Goal: Task Accomplishment & Management: Complete application form

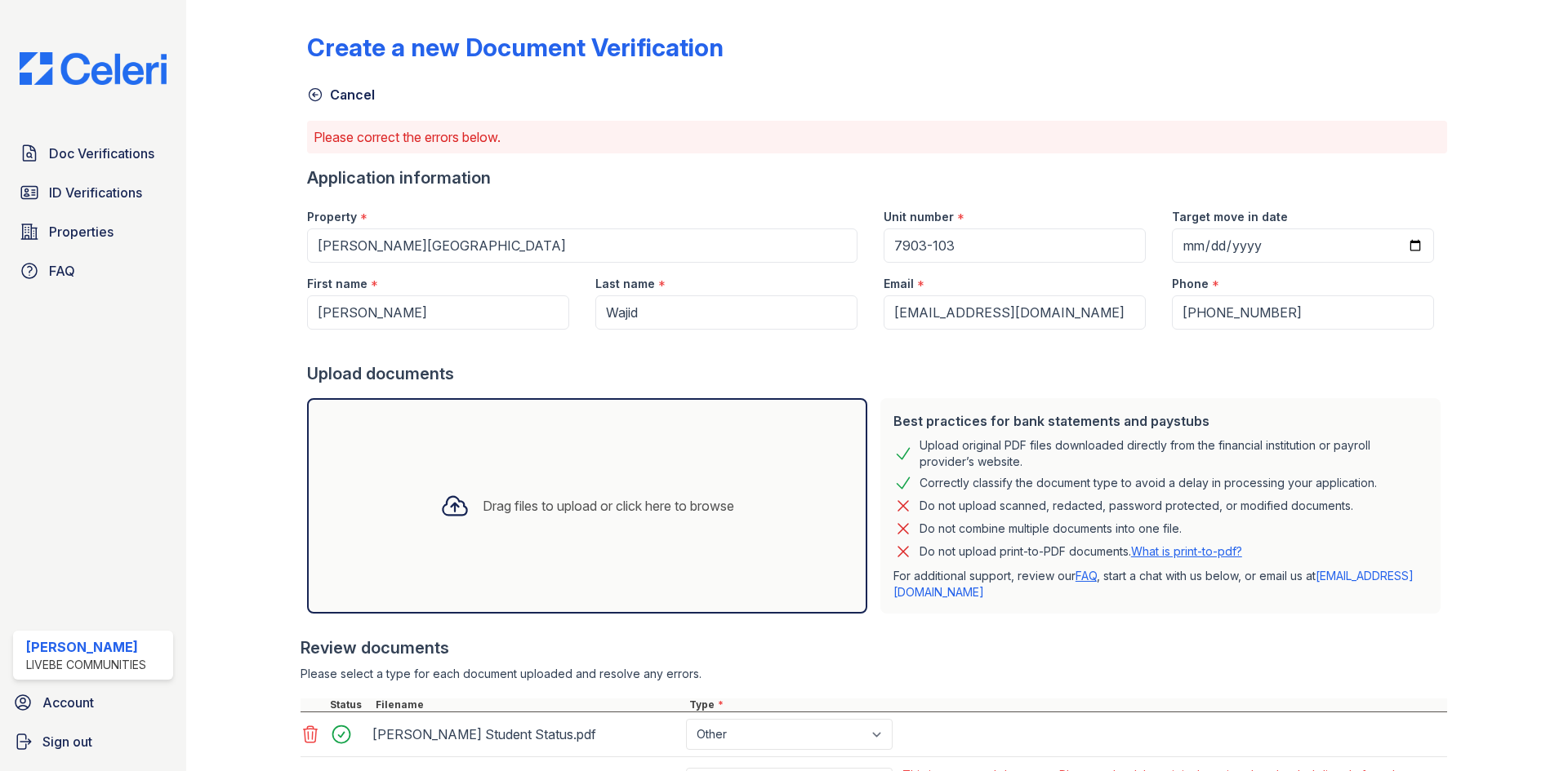
scroll to position [206, 0]
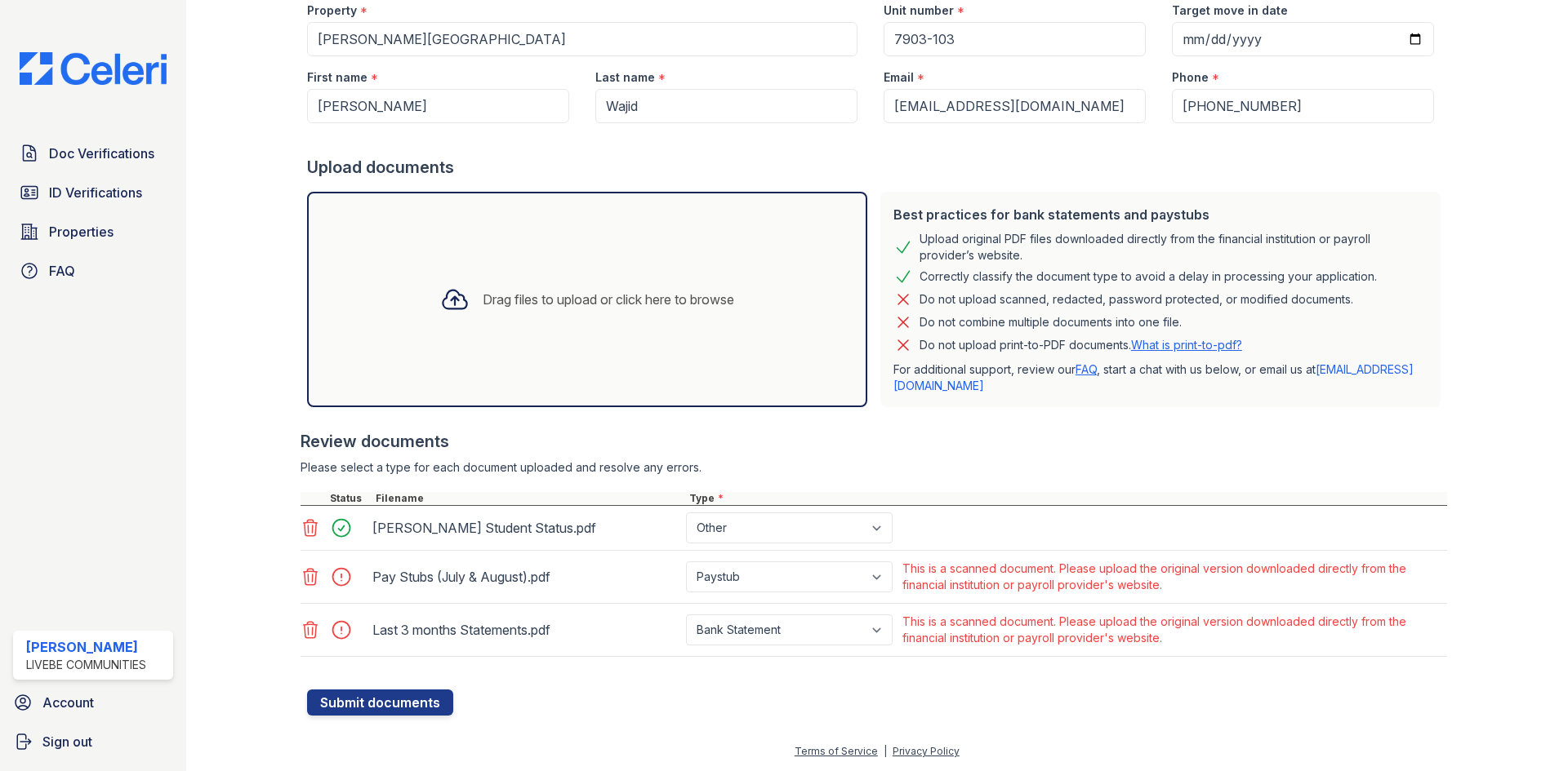
click at [309, 580] on icon at bounding box center [310, 577] width 19 height 19
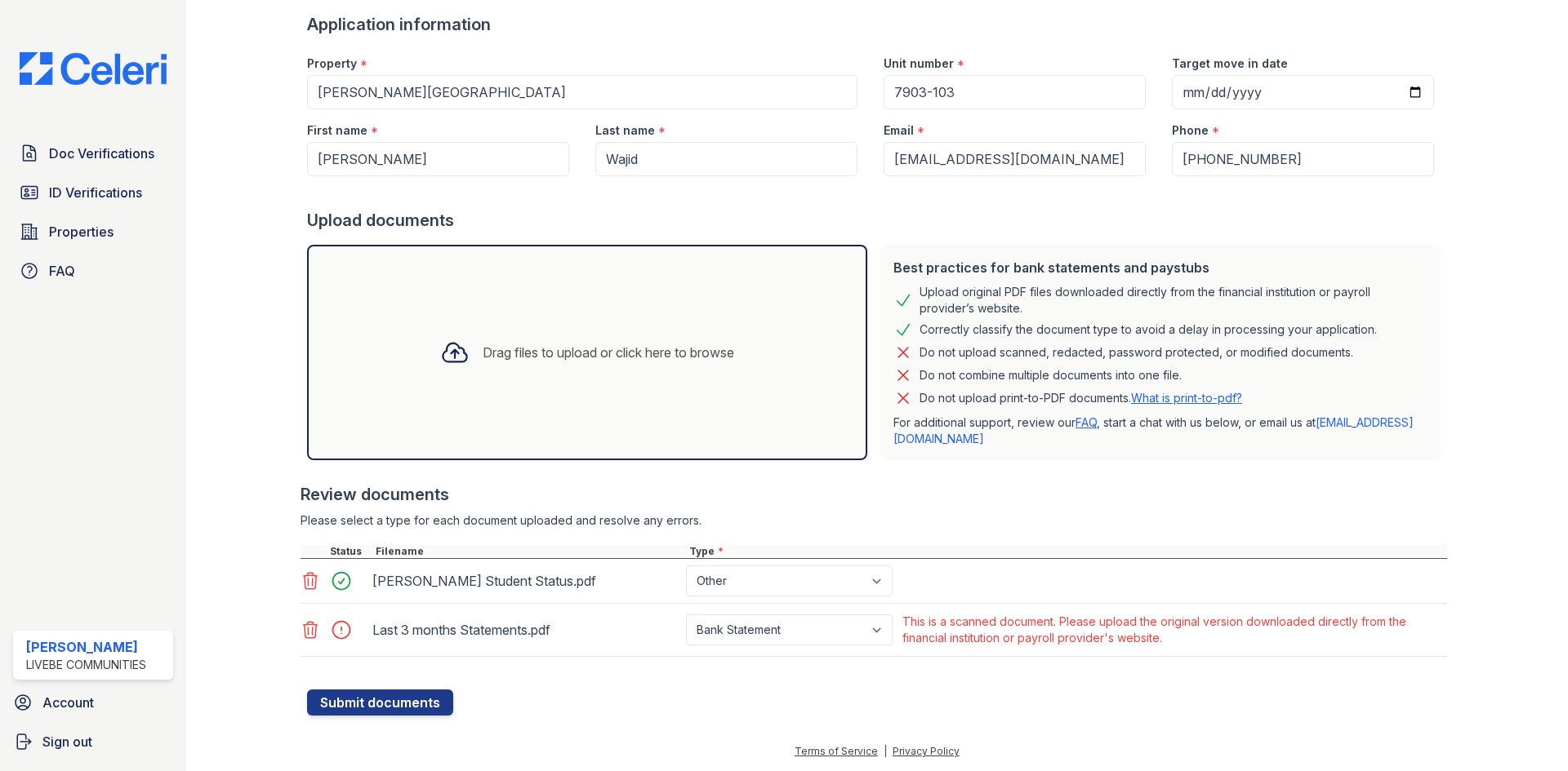
click at [306, 630] on icon at bounding box center [310, 630] width 19 height 19
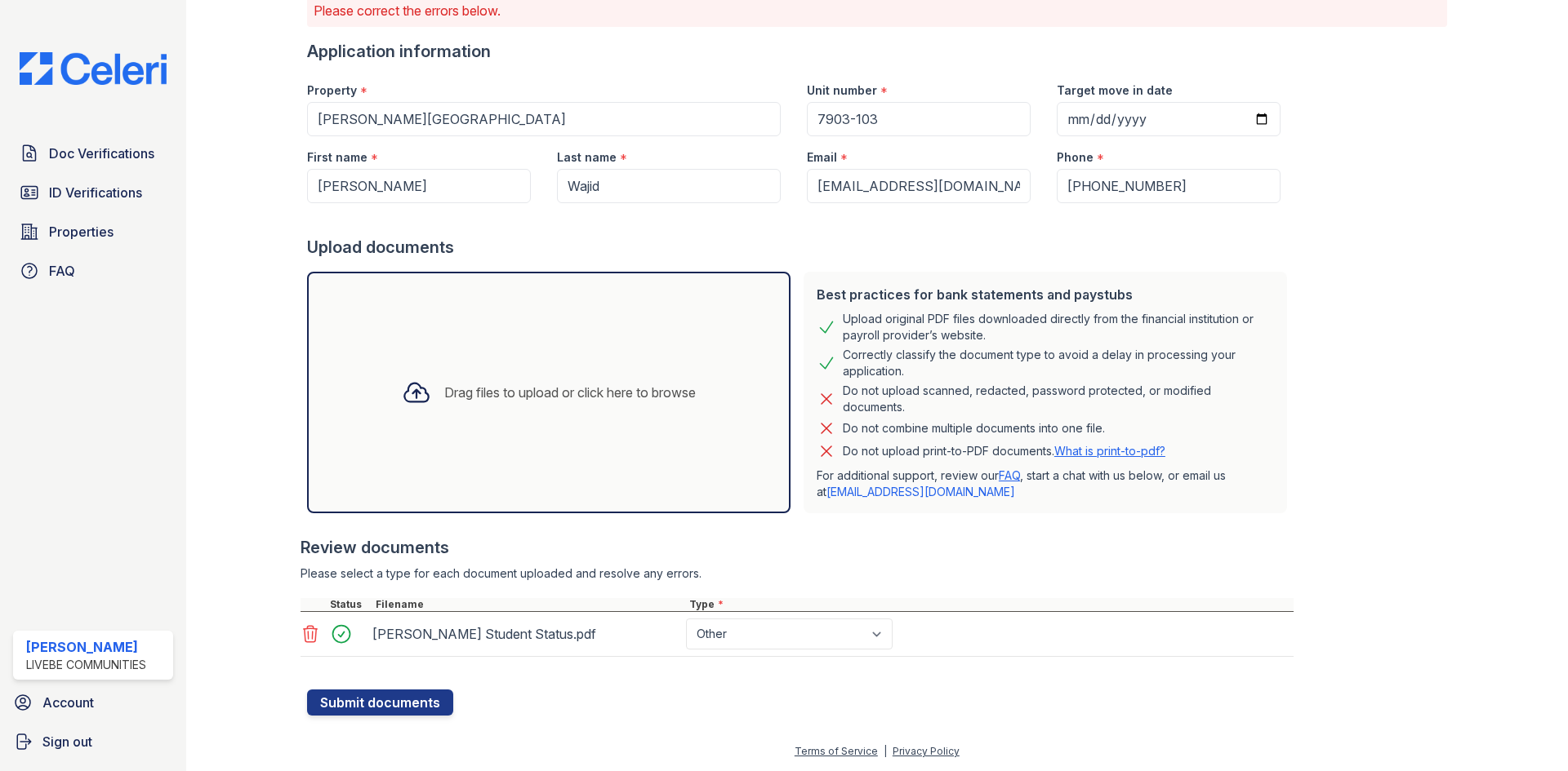
scroll to position [126, 0]
click at [457, 400] on div "Drag files to upload or click here to browse" at bounding box center [570, 393] width 251 height 19
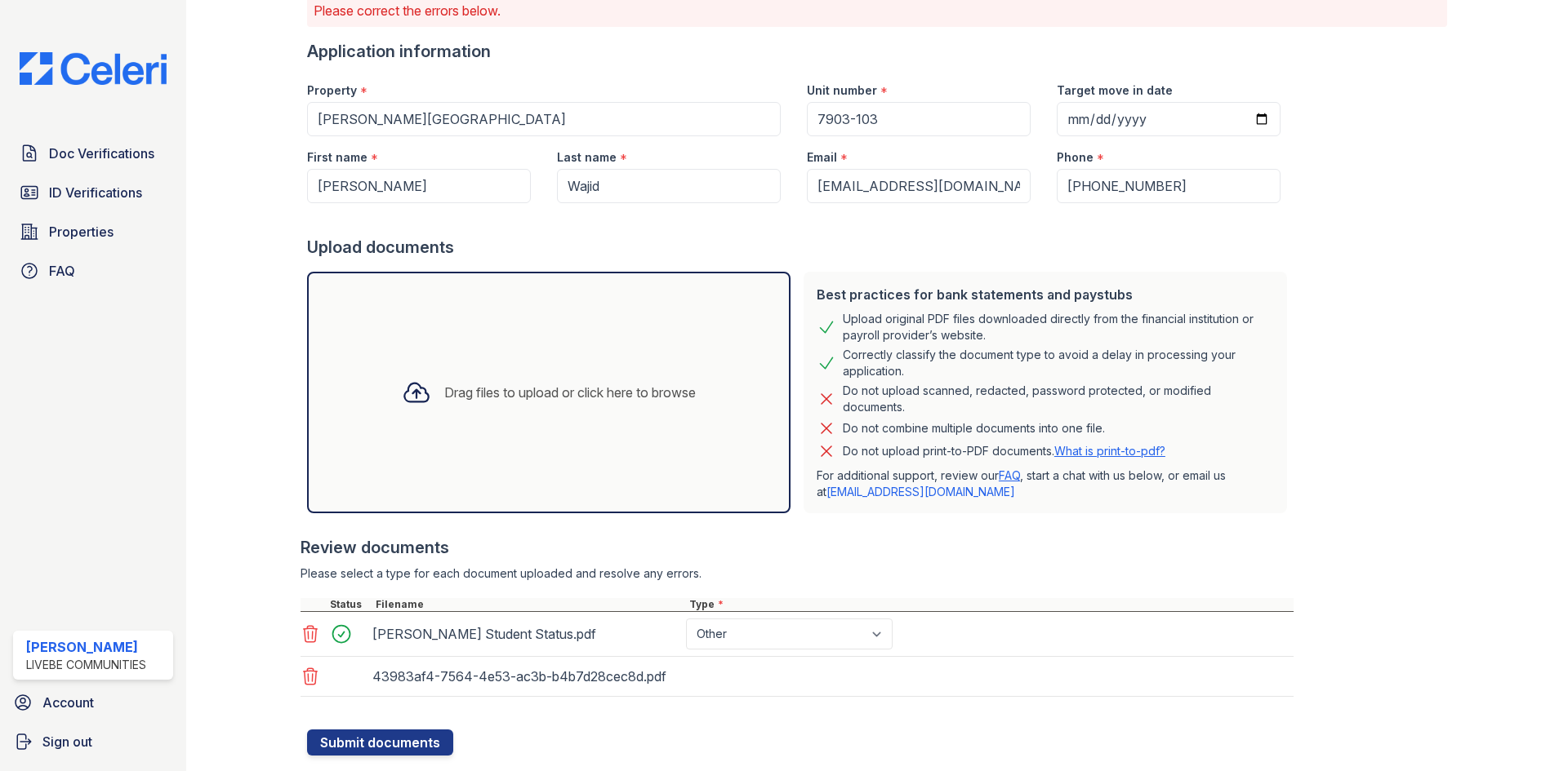
scroll to position [154, 0]
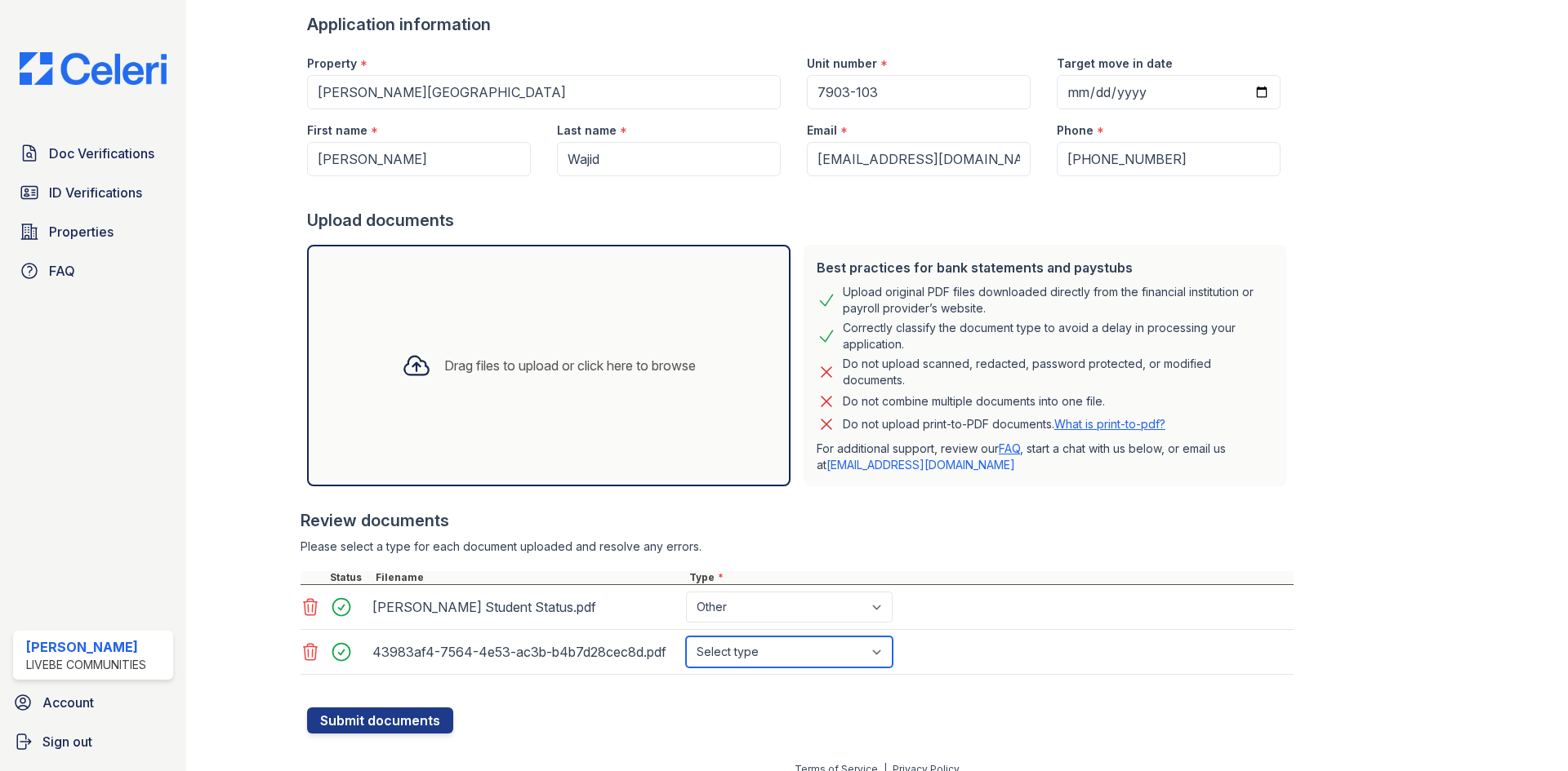
click at [779, 651] on select "Select type Paystub Bank Statement Offer Letter Tax Documents Benefit Award Let…" at bounding box center [789, 652] width 206 height 31
select select "paystub"
click at [686, 637] on select "Select type Paystub Bank Statement Offer Letter Tax Documents Benefit Award Let…" at bounding box center [789, 652] width 206 height 31
click at [435, 721] on button "Submit documents" at bounding box center [380, 721] width 146 height 26
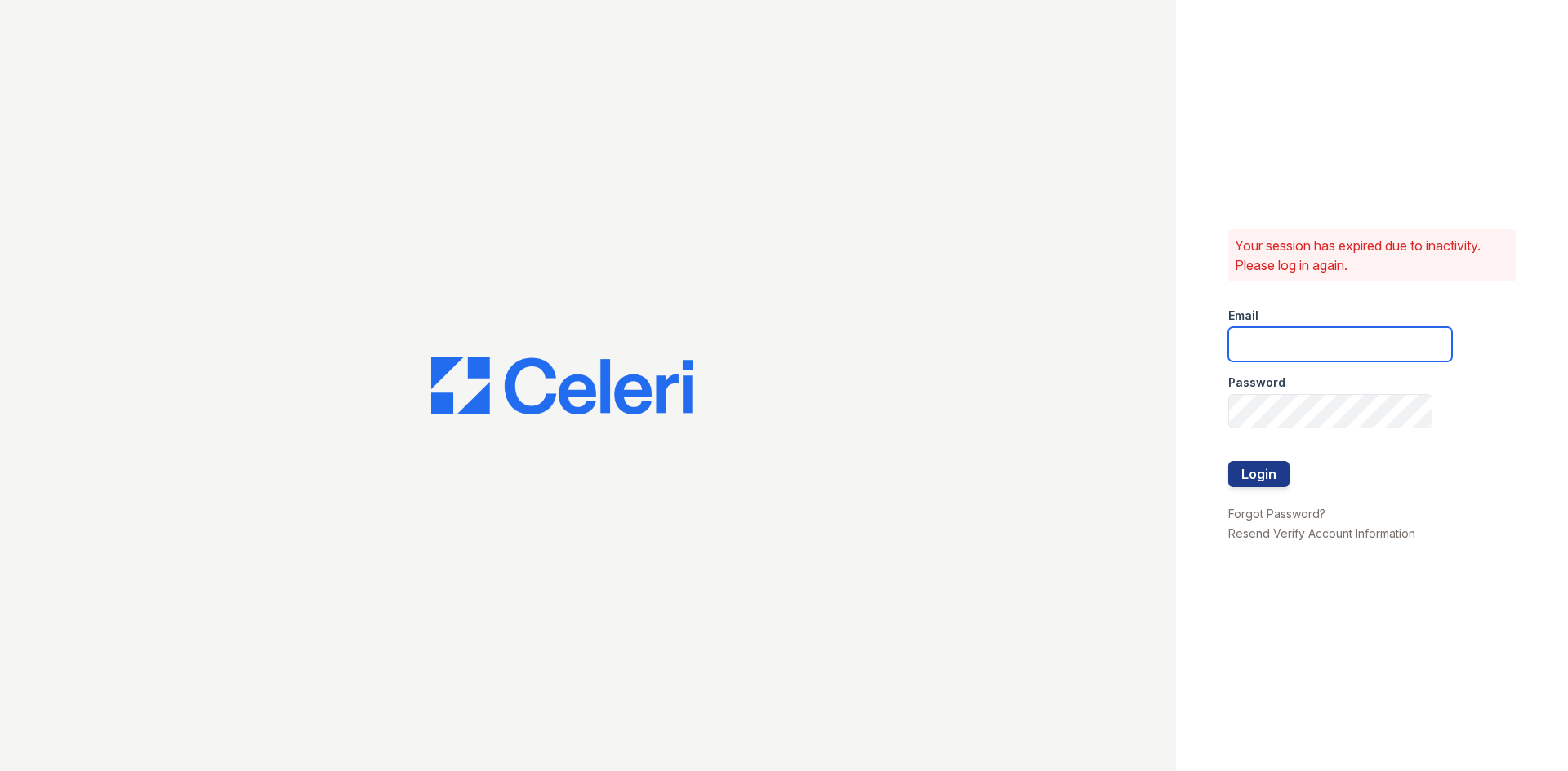
type input "[EMAIL_ADDRESS][DOMAIN_NAME]"
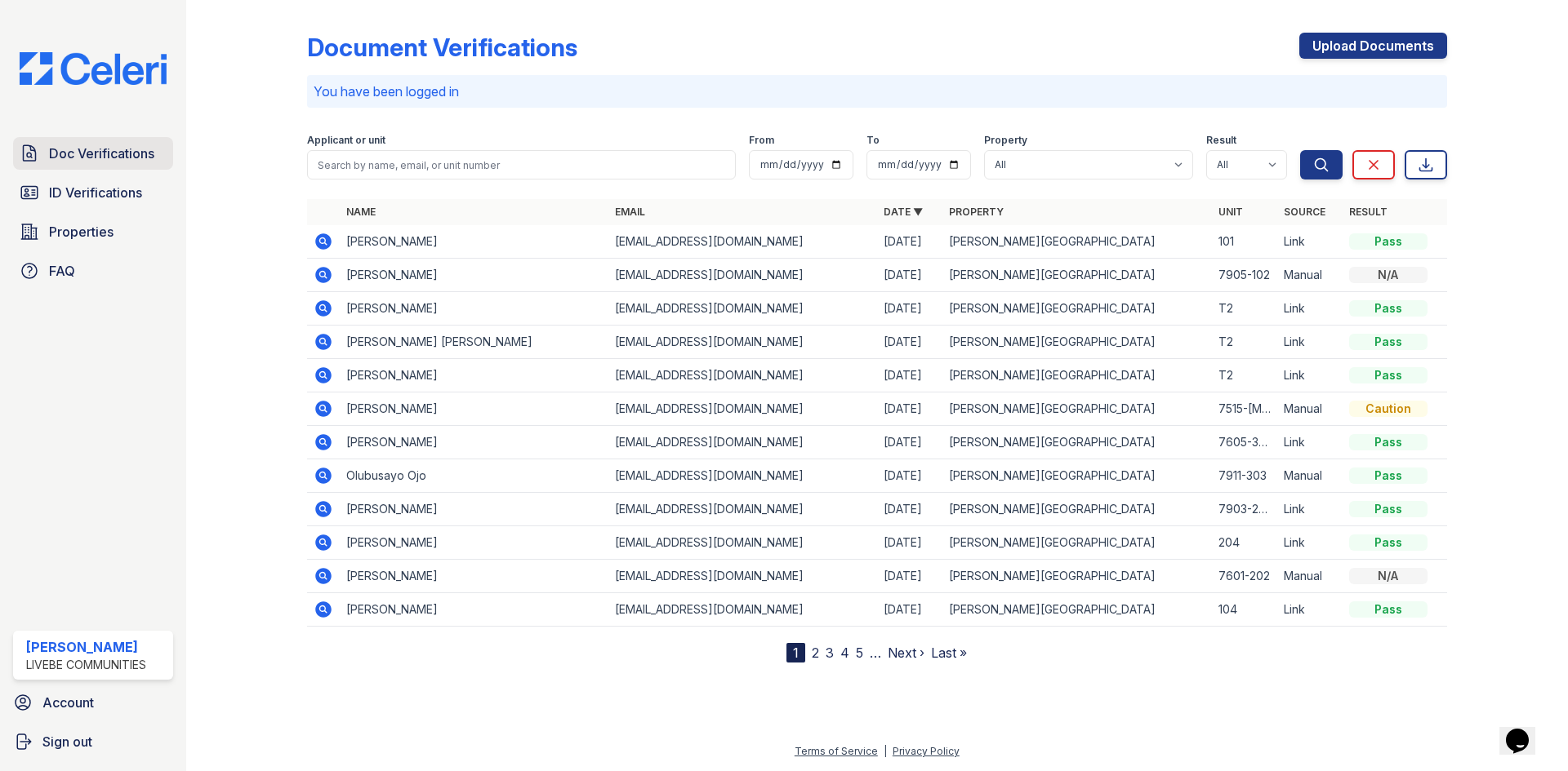
click at [81, 155] on span "Doc Verifications" at bounding box center [102, 154] width 105 height 19
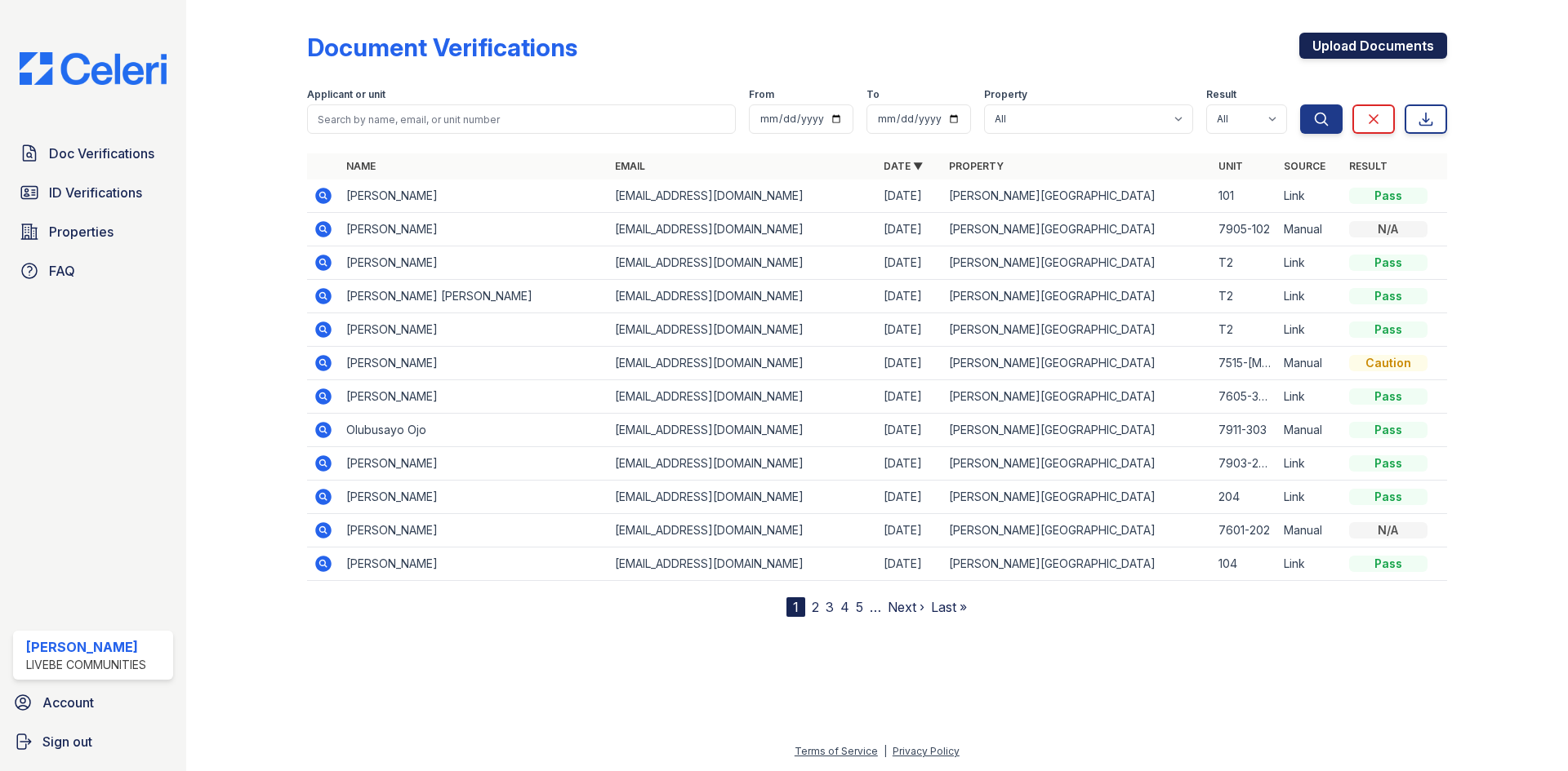
click at [1355, 49] on link "Upload Documents" at bounding box center [1373, 46] width 148 height 26
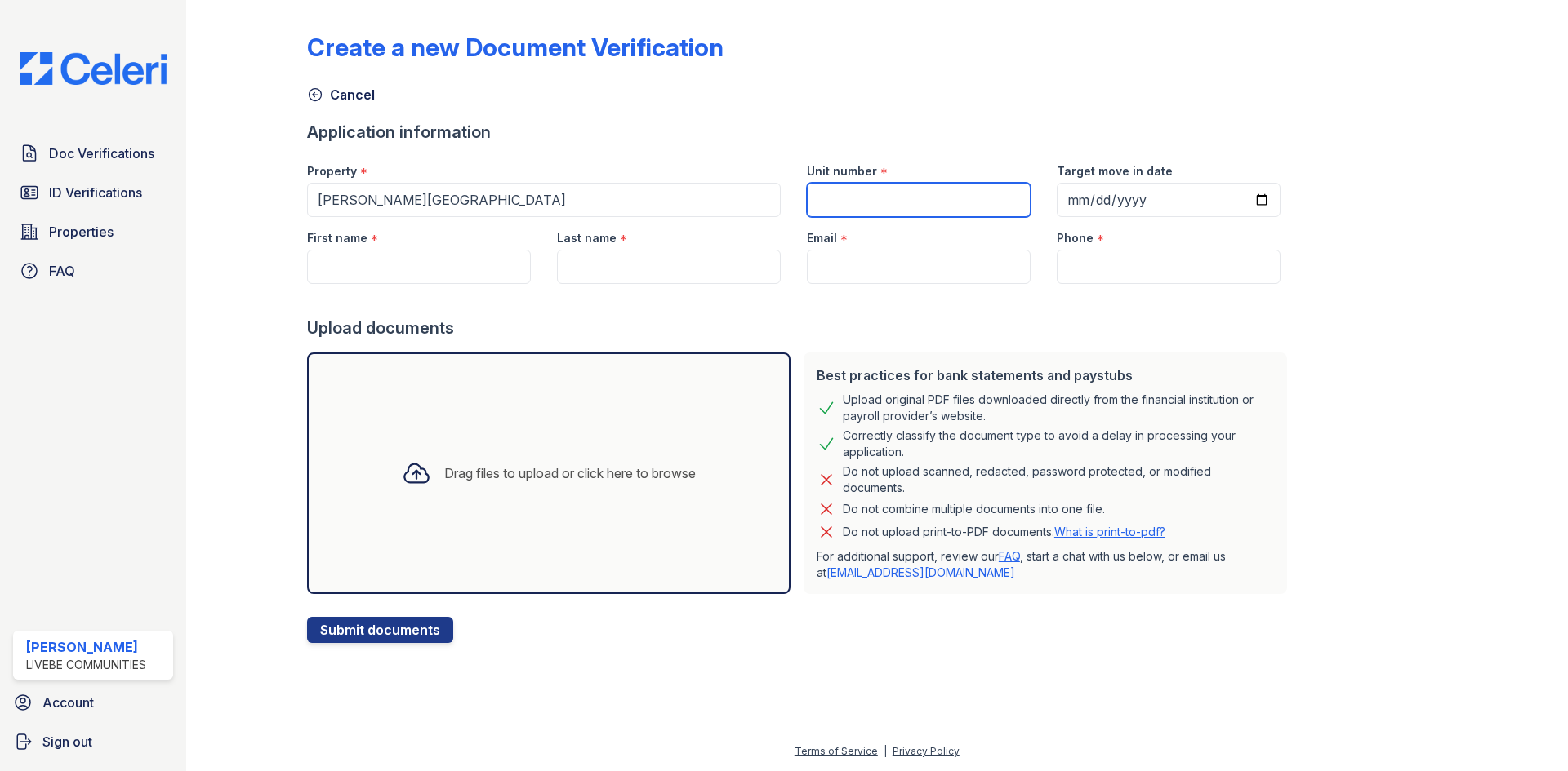
click at [898, 205] on input "Unit number" at bounding box center [918, 199] width 224 height 34
type input "7903-103"
click at [418, 270] on input "First name" at bounding box center [419, 266] width 224 height 34
type input "[PERSON_NAME]"
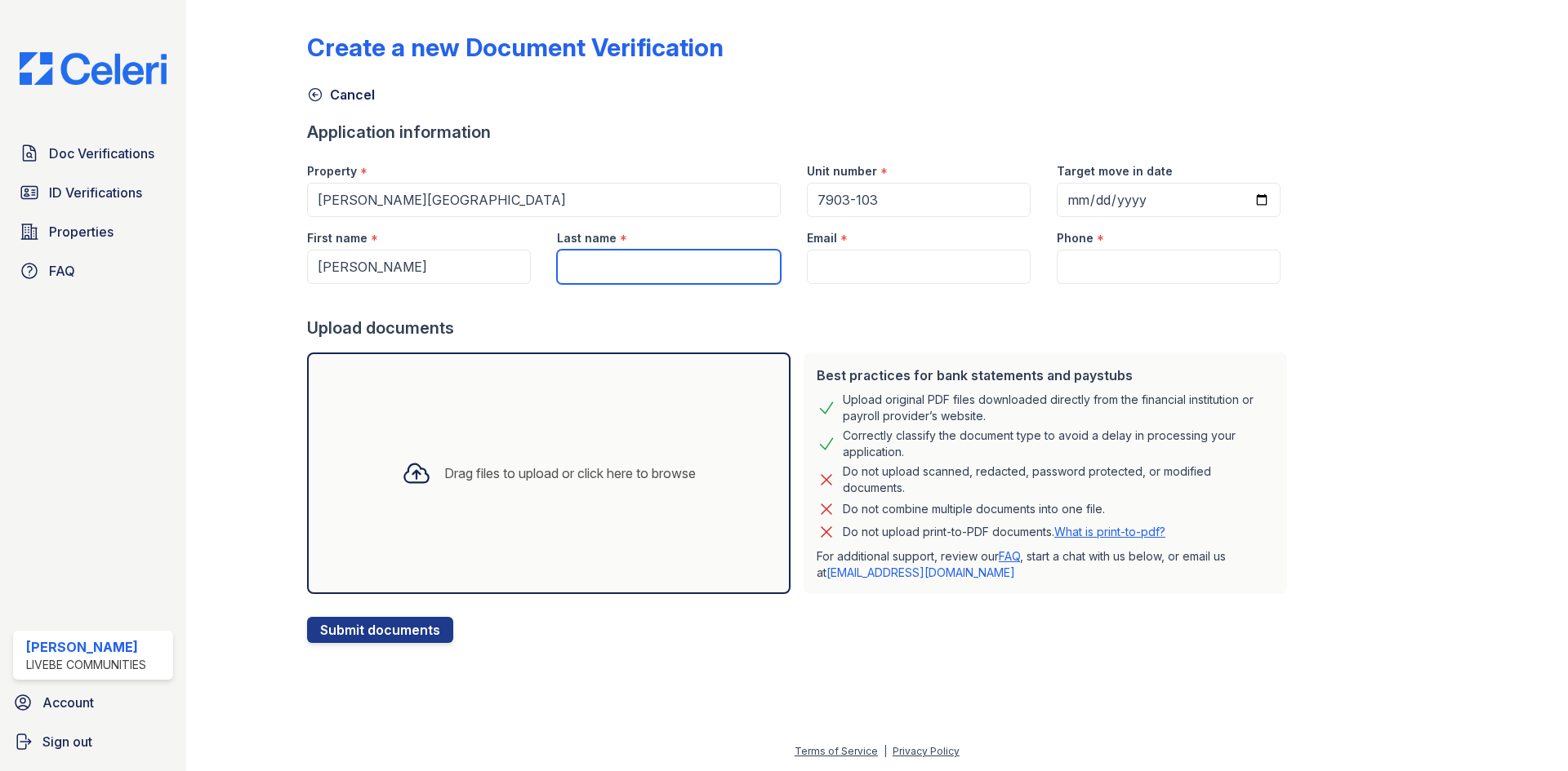
click at [584, 272] on input "Last name" at bounding box center [668, 266] width 224 height 34
type input "Wajid"
click at [834, 272] on input "Email" at bounding box center [918, 266] width 224 height 34
type input "[EMAIL_ADDRESS][DOMAIN_NAME]"
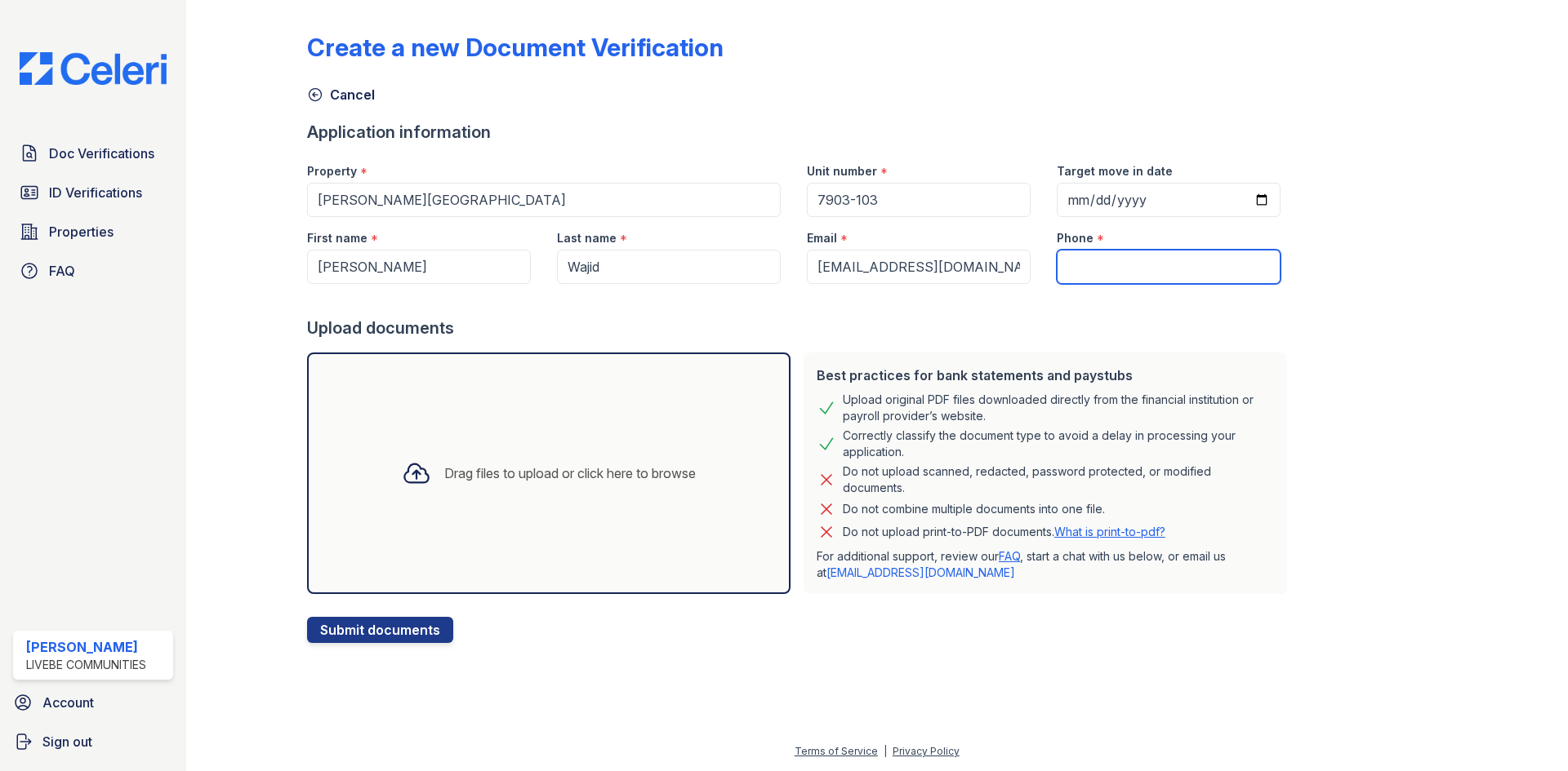
click at [1077, 252] on input "Phone" at bounding box center [1168, 266] width 224 height 34
type input "[PHONE_NUMBER]"
click at [401, 528] on div "Drag files to upload or click here to browse" at bounding box center [549, 473] width 483 height 241
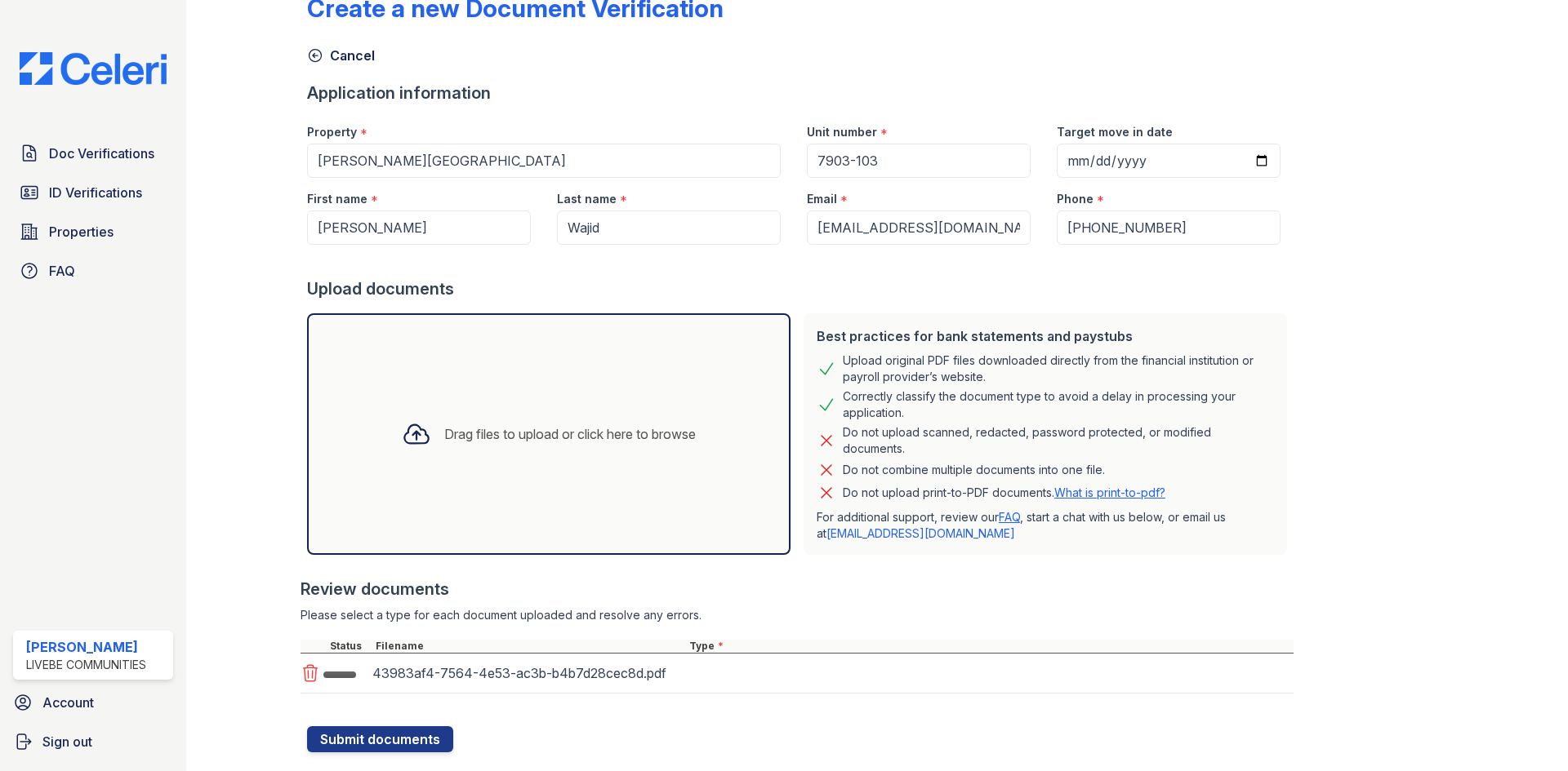
scroll to position [76, 0]
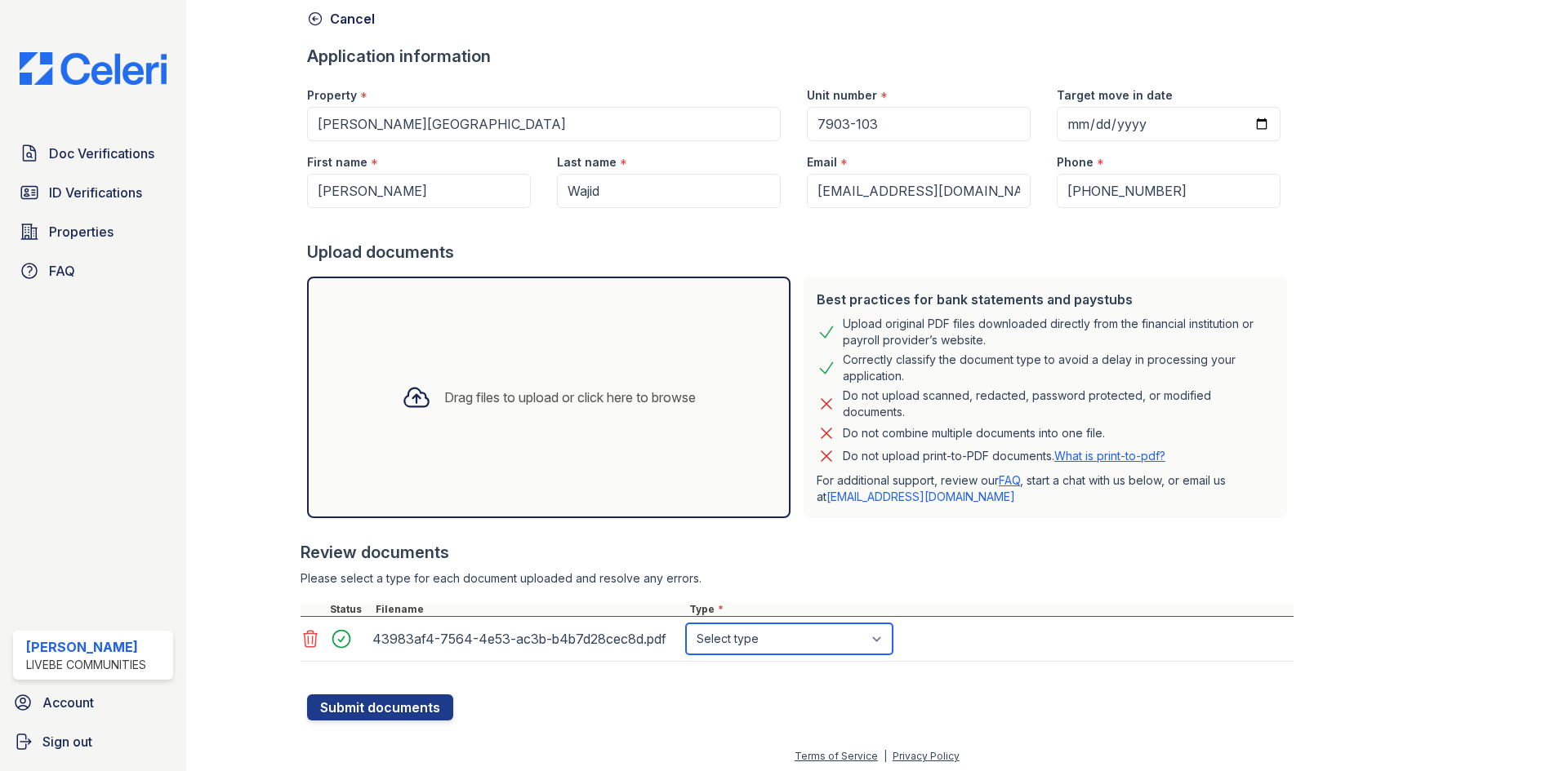
click at [724, 629] on select "Select type Paystub Bank Statement Offer Letter Tax Documents Benefit Award Let…" at bounding box center [789, 638] width 206 height 31
select select "paystub"
click at [686, 623] on select "Select type Paystub Bank Statement Offer Letter Tax Documents Benefit Award Let…" at bounding box center [789, 638] width 206 height 31
click at [417, 721] on div "Create a new Document Verification Cancel Application information Property * Gl…" at bounding box center [877, 335] width 1329 height 823
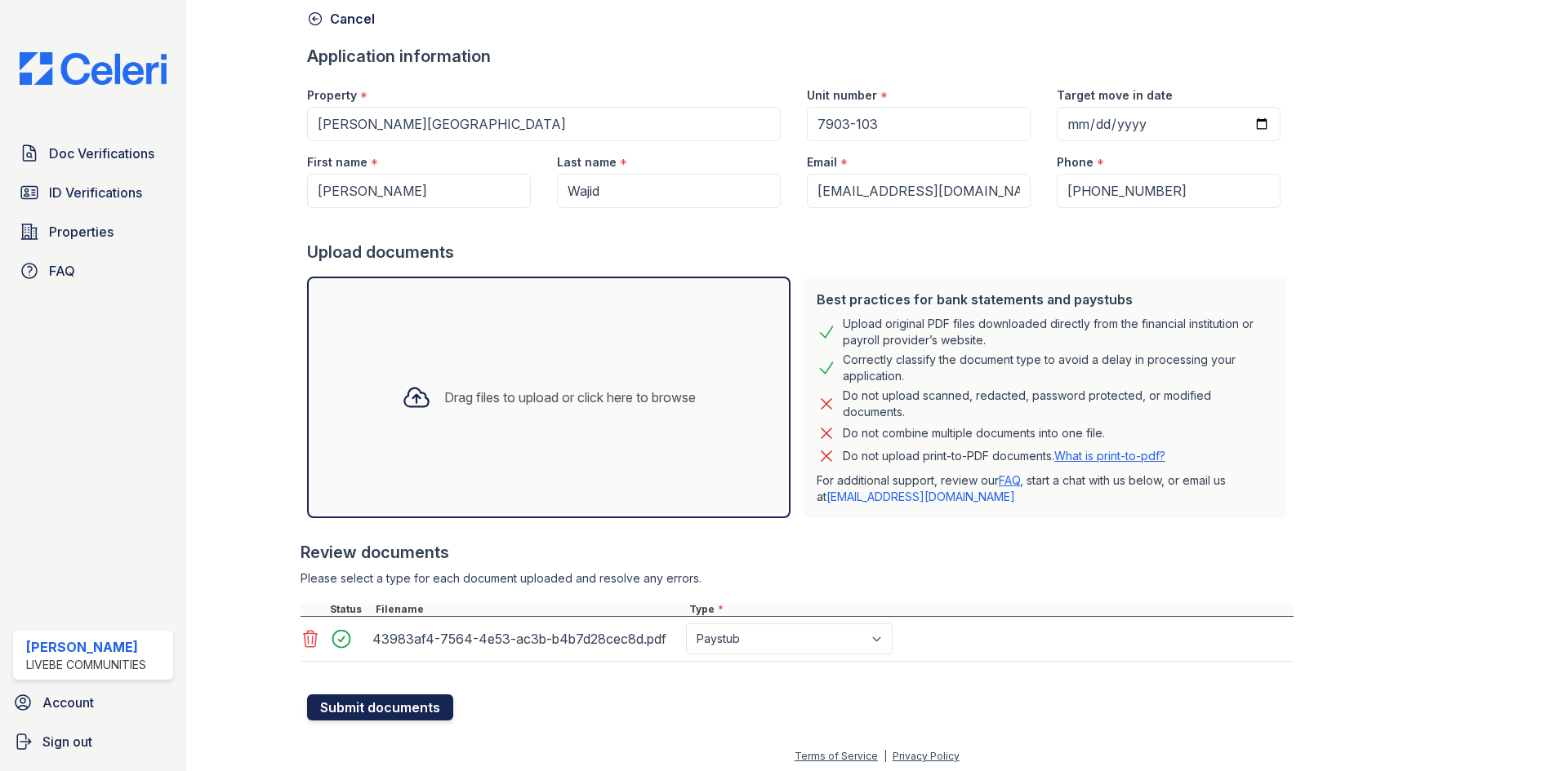
click at [416, 715] on button "Submit documents" at bounding box center [380, 708] width 146 height 26
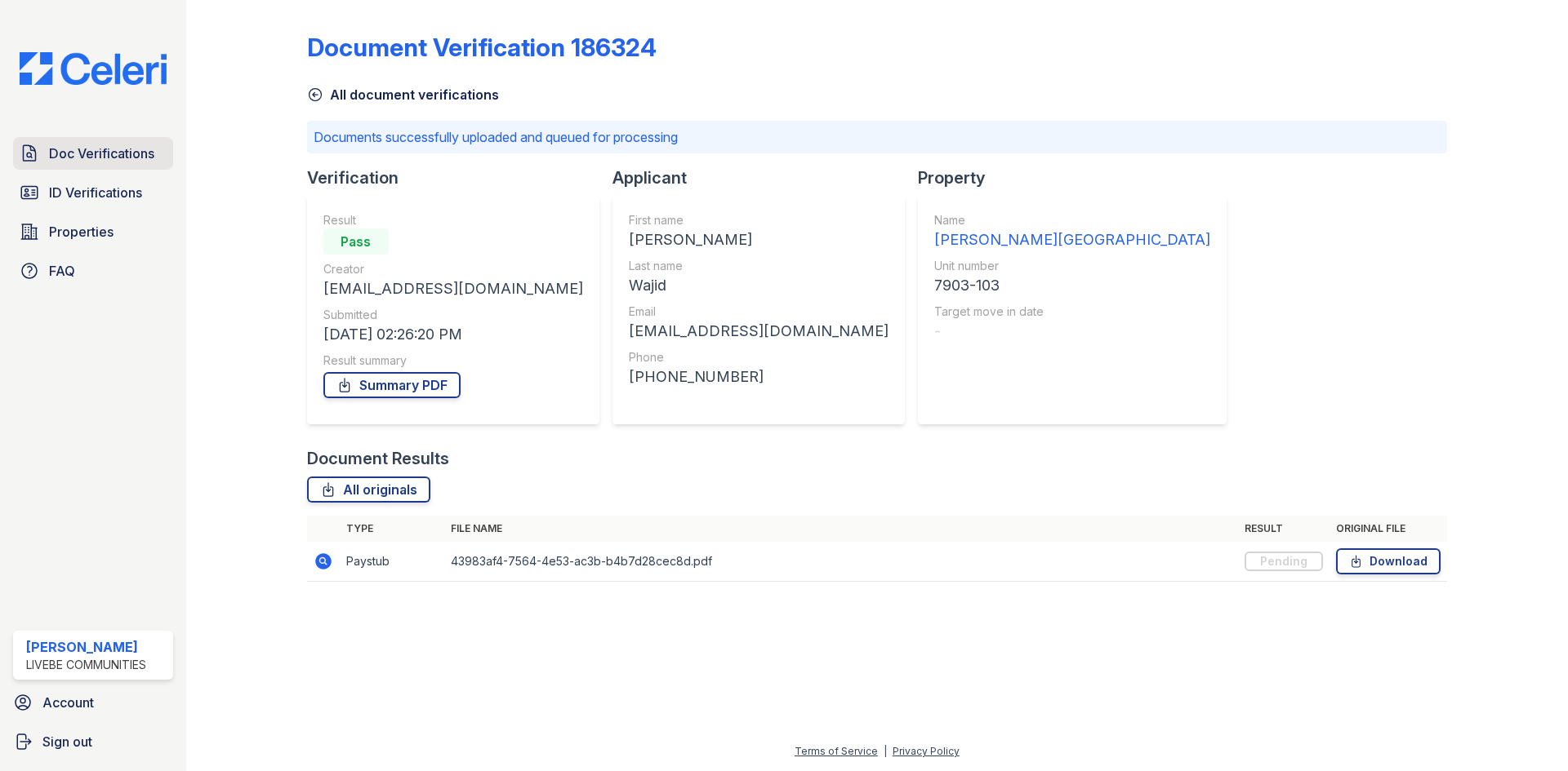
click at [98, 156] on span "Doc Verifications" at bounding box center [102, 154] width 105 height 19
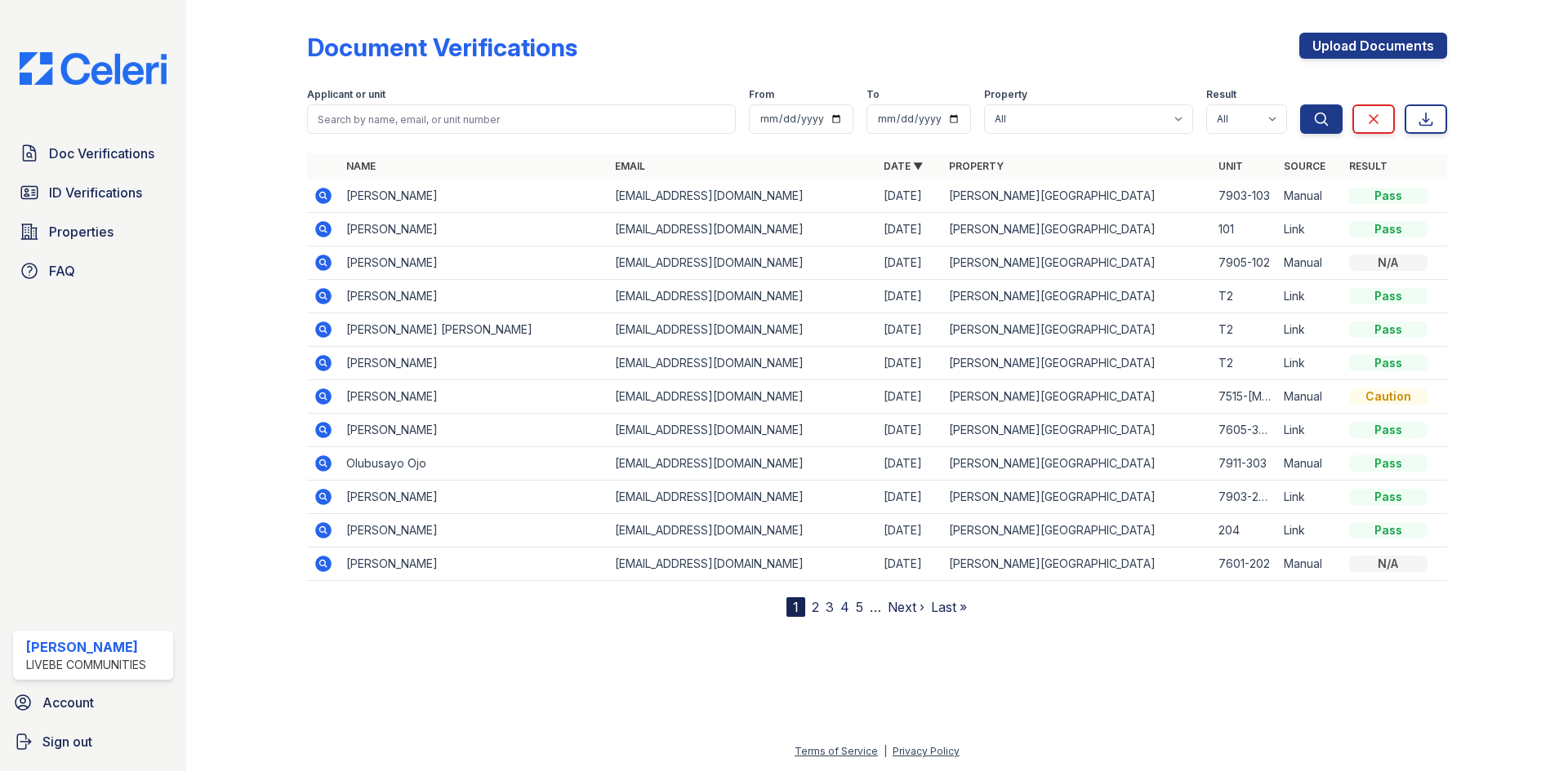
click at [329, 194] on icon at bounding box center [323, 196] width 17 height 17
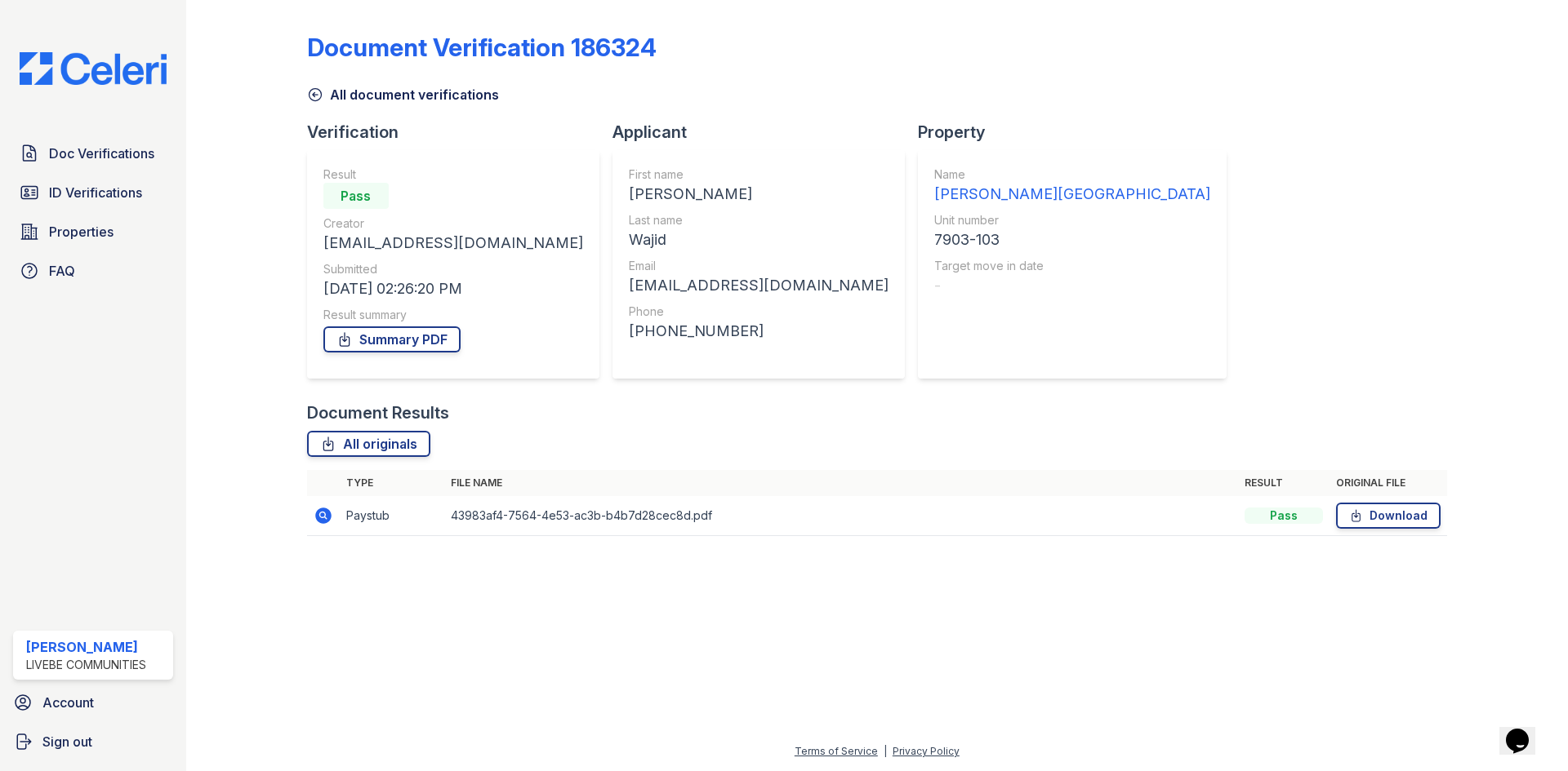
click at [319, 516] on icon at bounding box center [323, 515] width 17 height 17
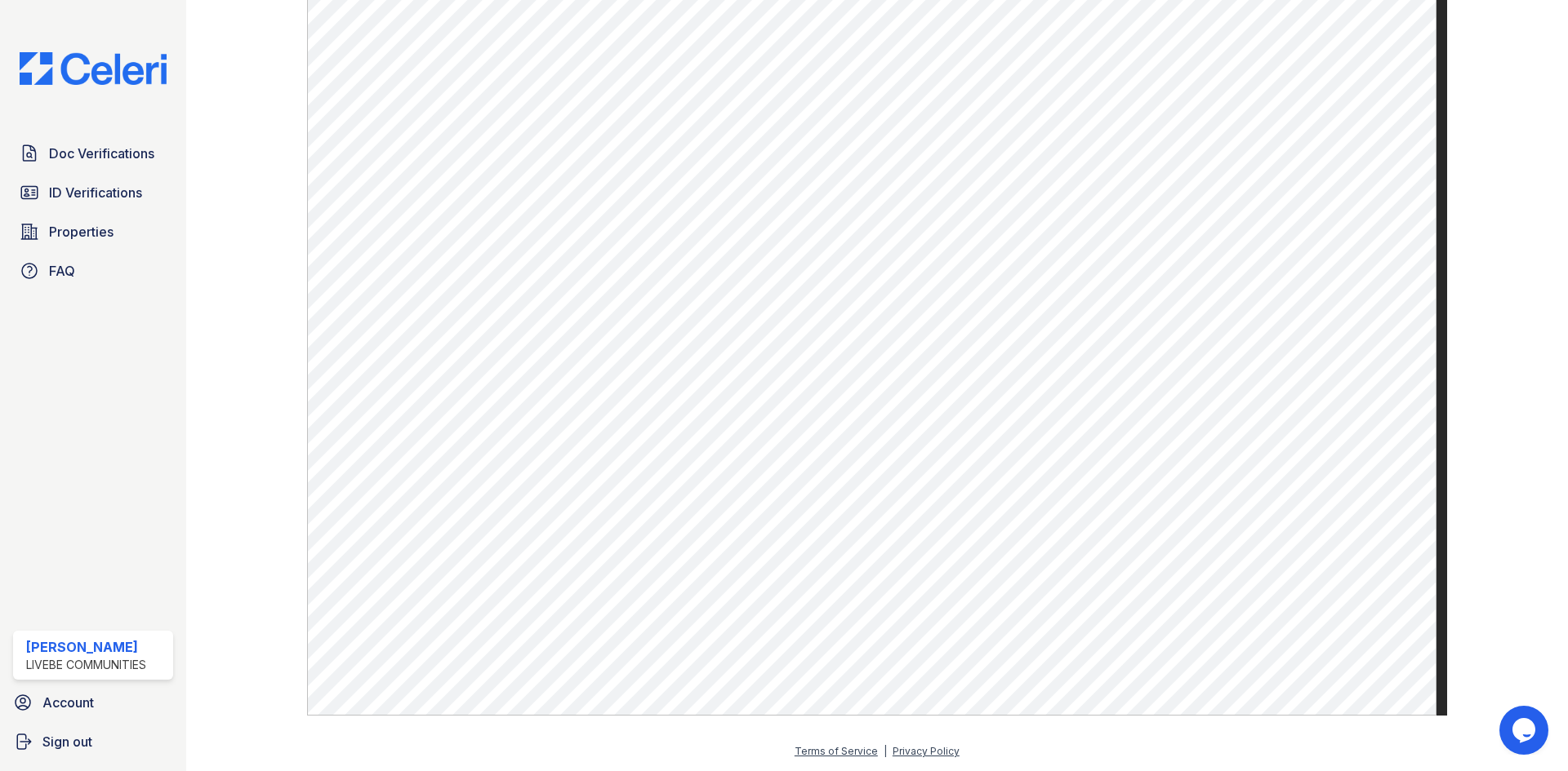
scroll to position [812, 0]
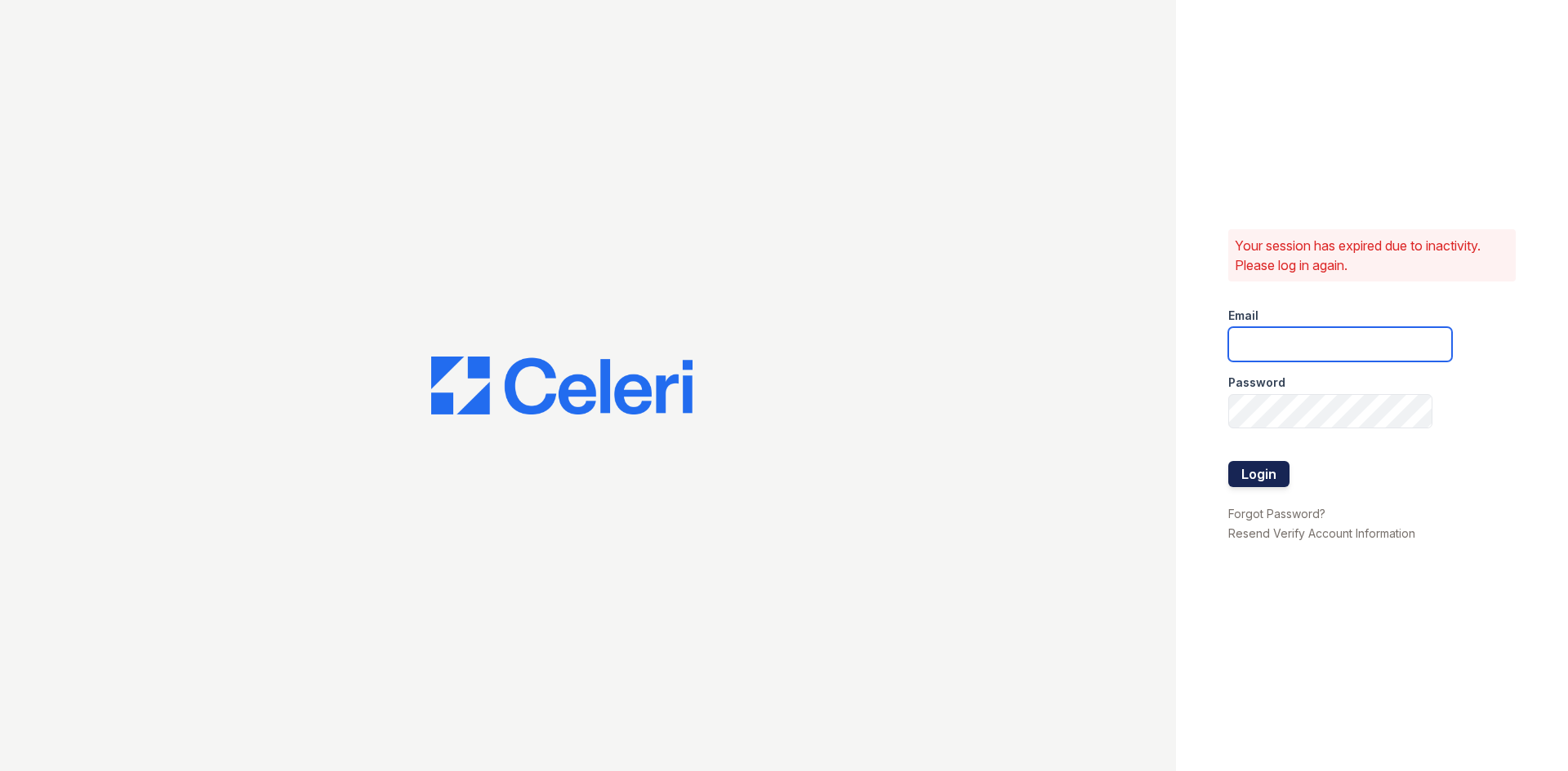
type input "[EMAIL_ADDRESS][DOMAIN_NAME]"
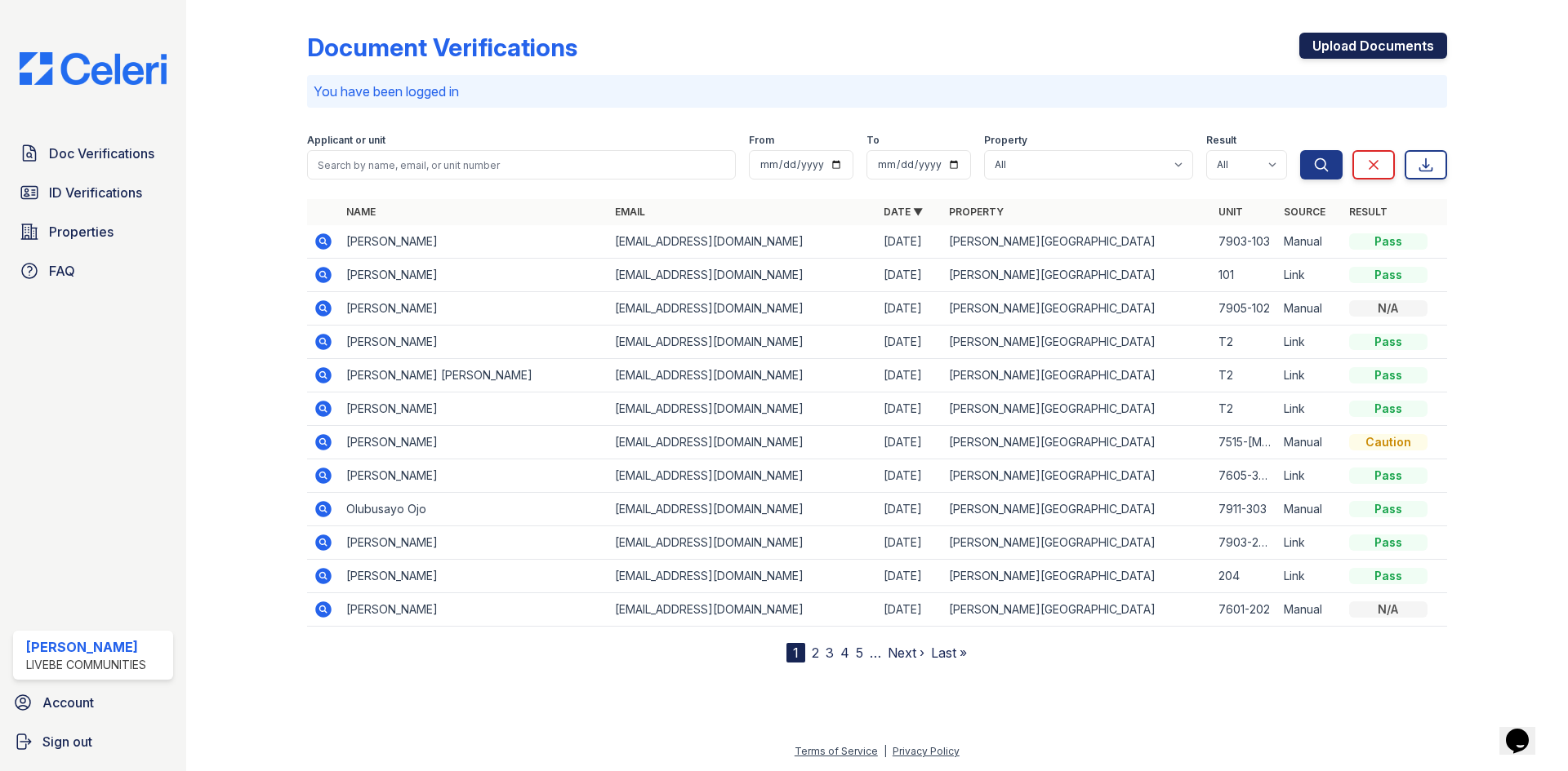
click at [1351, 38] on link "Upload Documents" at bounding box center [1373, 46] width 148 height 26
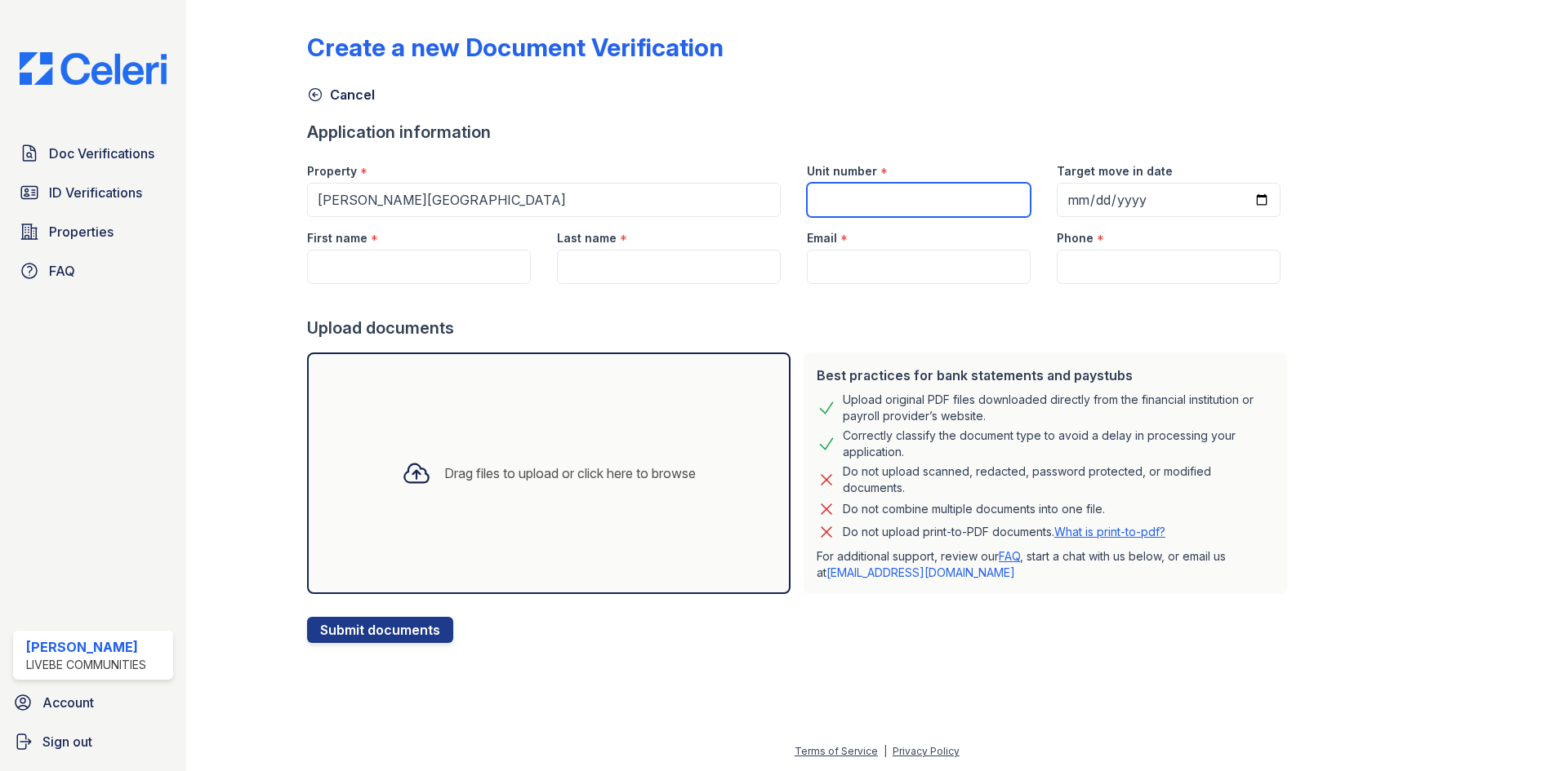
click at [921, 201] on input "Unit number" at bounding box center [918, 199] width 224 height 34
type input "7903-103"
click at [353, 262] on input "First name" at bounding box center [419, 266] width 224 height 34
type input "Abdul"
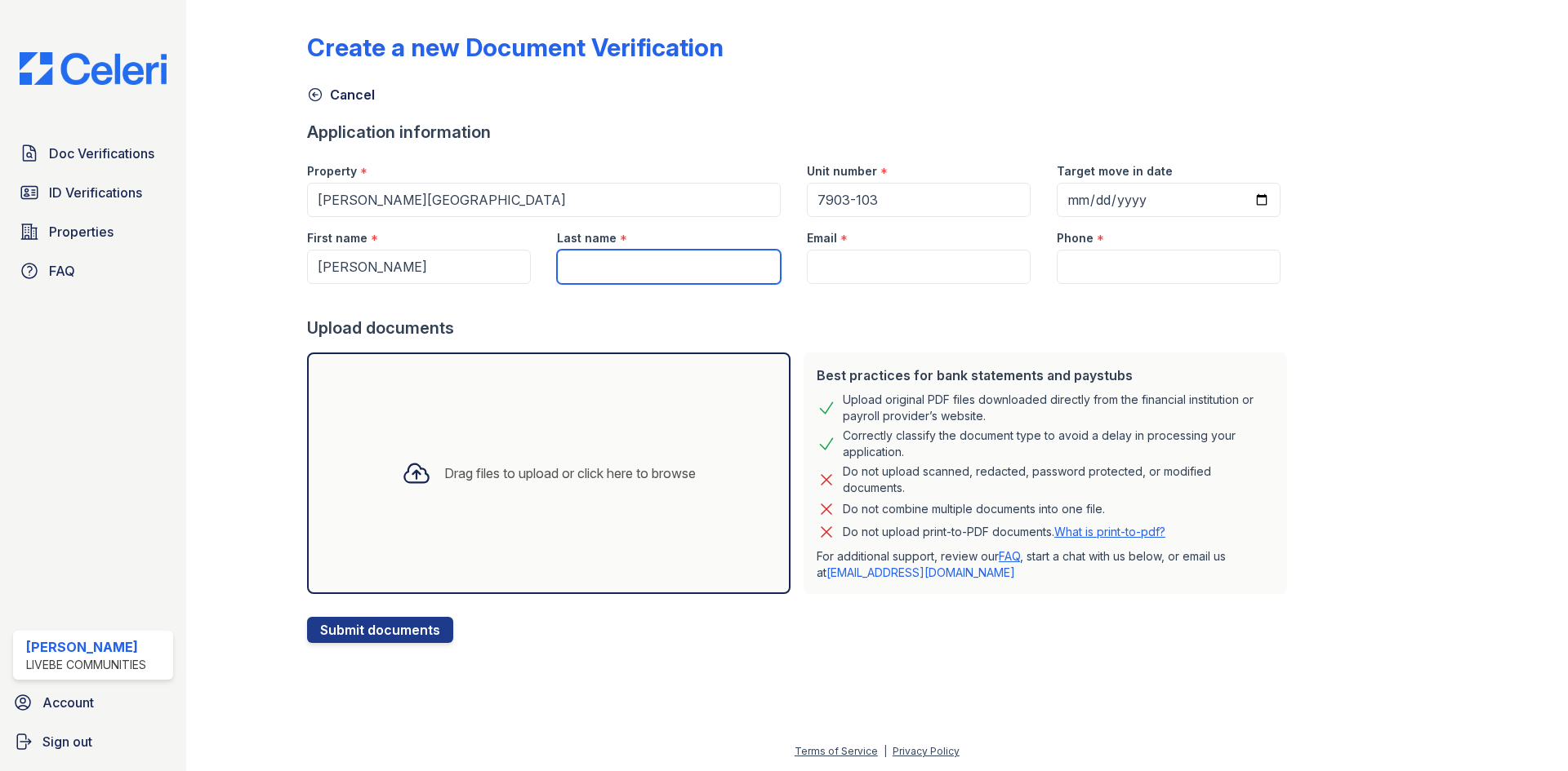
click at [586, 257] on input "Last name" at bounding box center [668, 266] width 224 height 34
type input "Wajid"
click at [831, 282] on input "Email" at bounding box center [918, 266] width 224 height 34
type input "[EMAIL_ADDRESS][DOMAIN_NAME]"
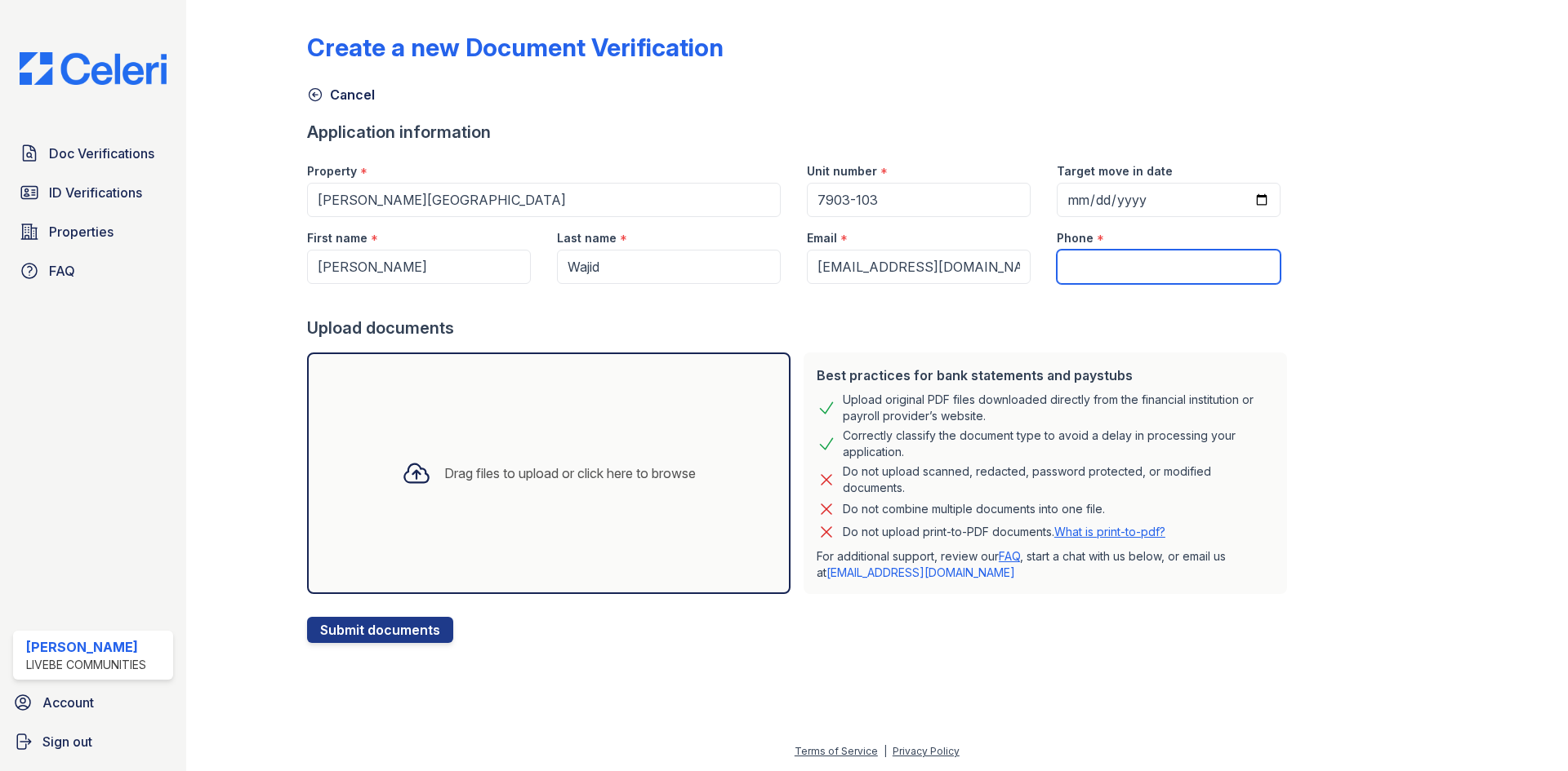
click at [1099, 270] on input "Phone" at bounding box center [1168, 266] width 224 height 34
type input "[PHONE_NUMBER]"
click at [373, 515] on div "Drag files to upload or click here to browse" at bounding box center [549, 473] width 483 height 241
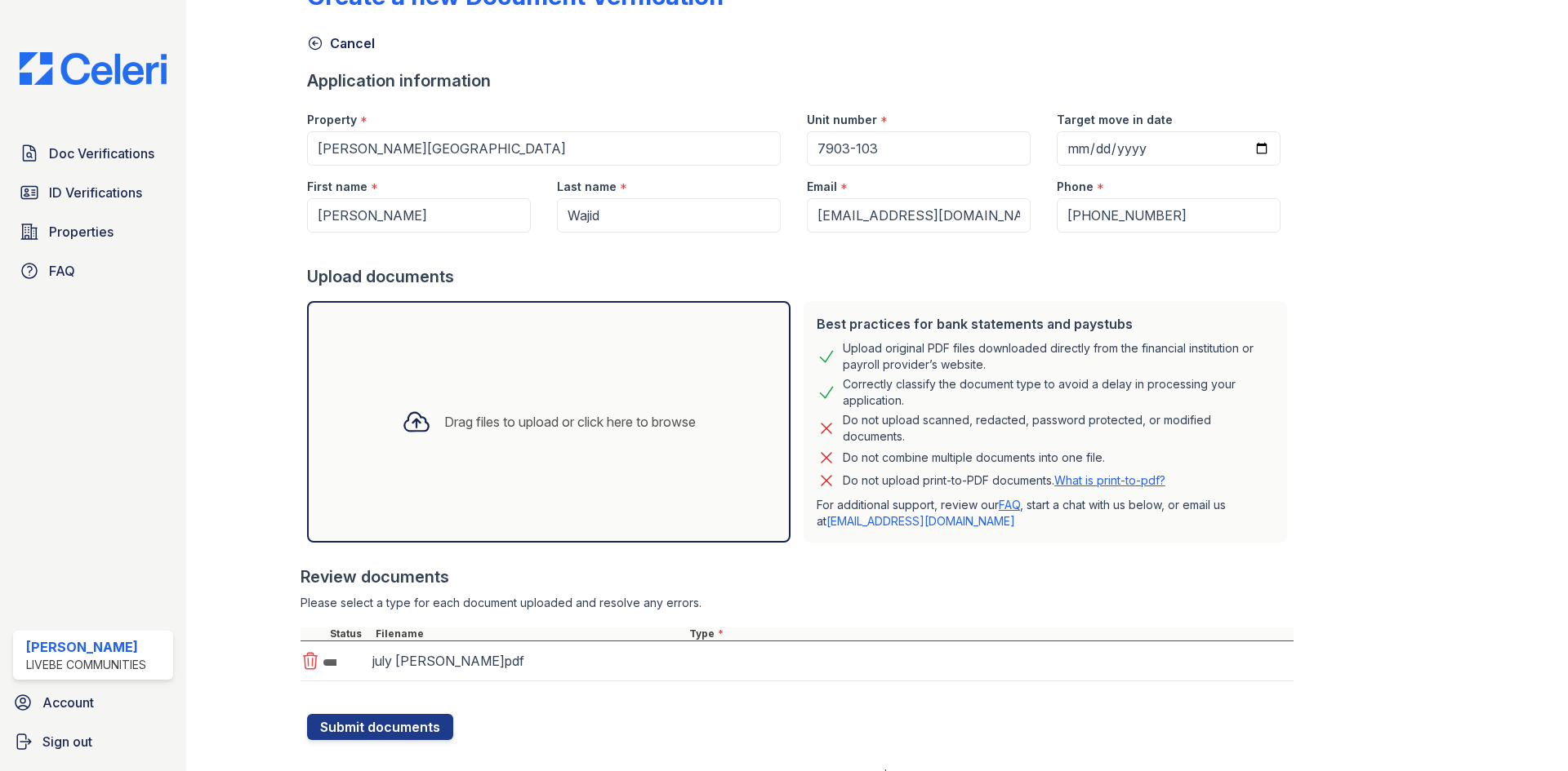
scroll to position [76, 0]
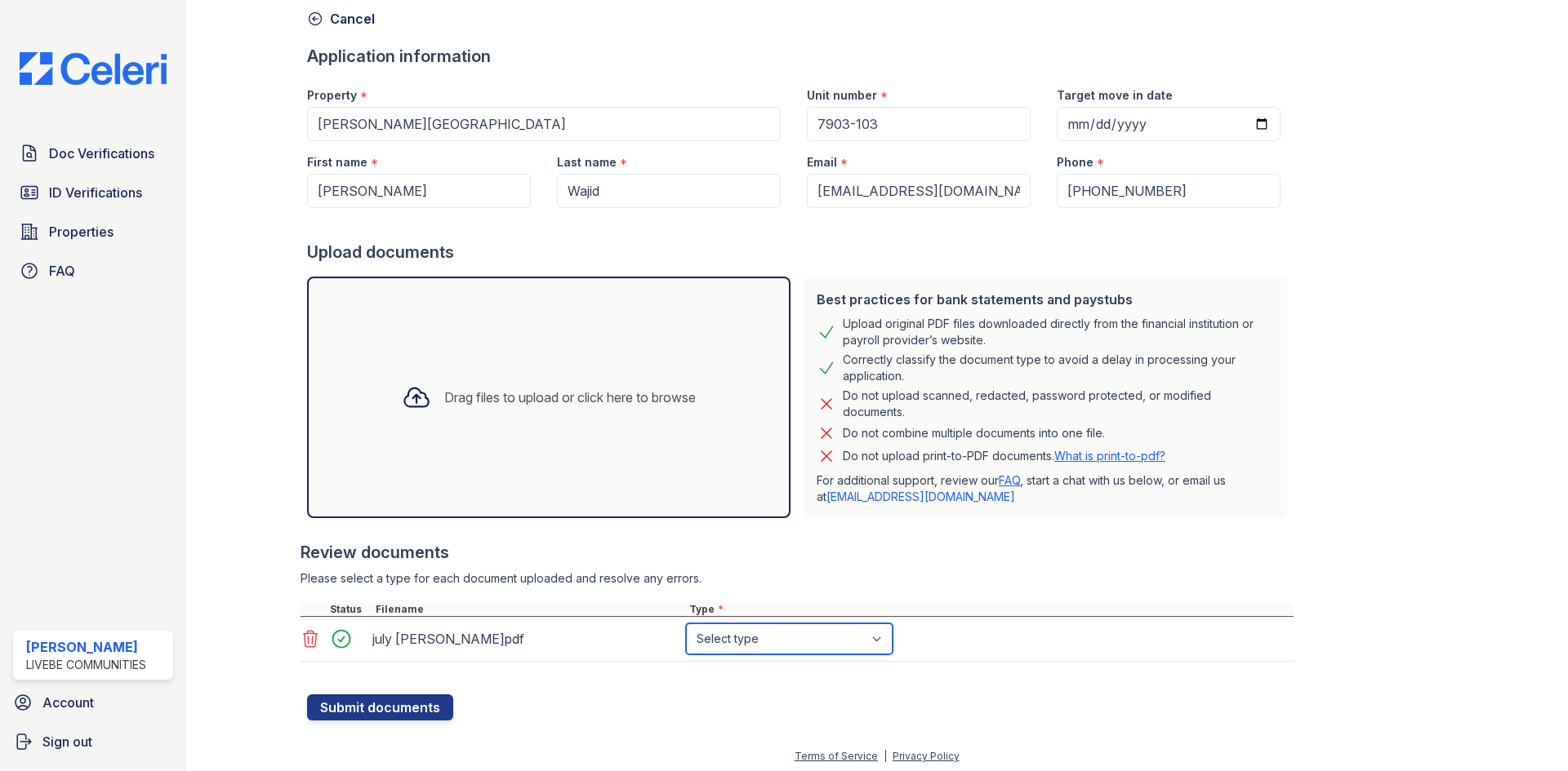
click at [828, 641] on select "Select type Paystub Bank Statement Offer Letter Tax Documents Benefit Award Let…" at bounding box center [789, 638] width 206 height 31
select select "bank_statement"
click at [686, 623] on select "Select type Paystub Bank Statement Offer Letter Tax Documents Benefit Award Let…" at bounding box center [789, 638] width 206 height 31
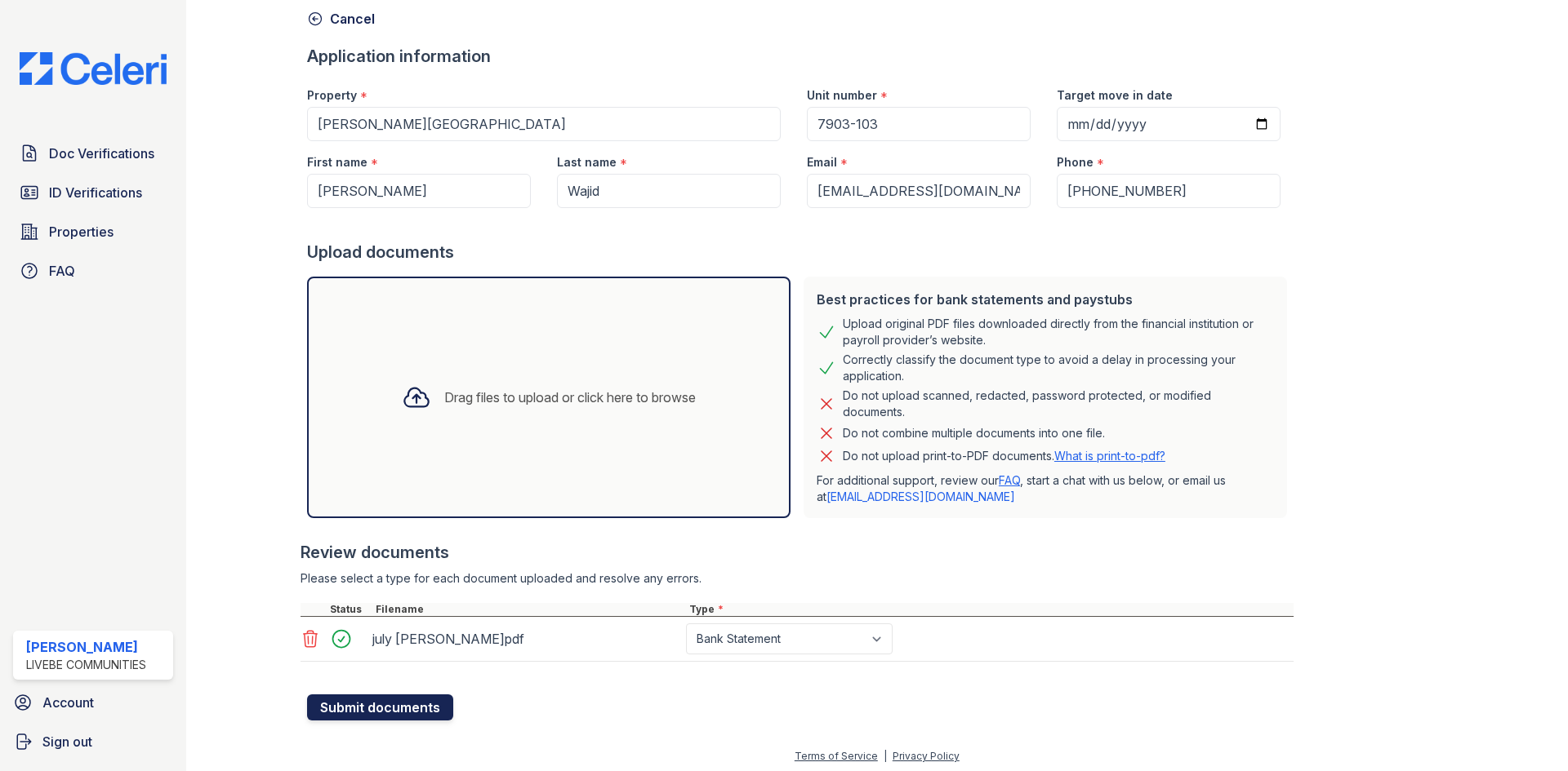
click at [430, 695] on button "Submit documents" at bounding box center [380, 708] width 146 height 26
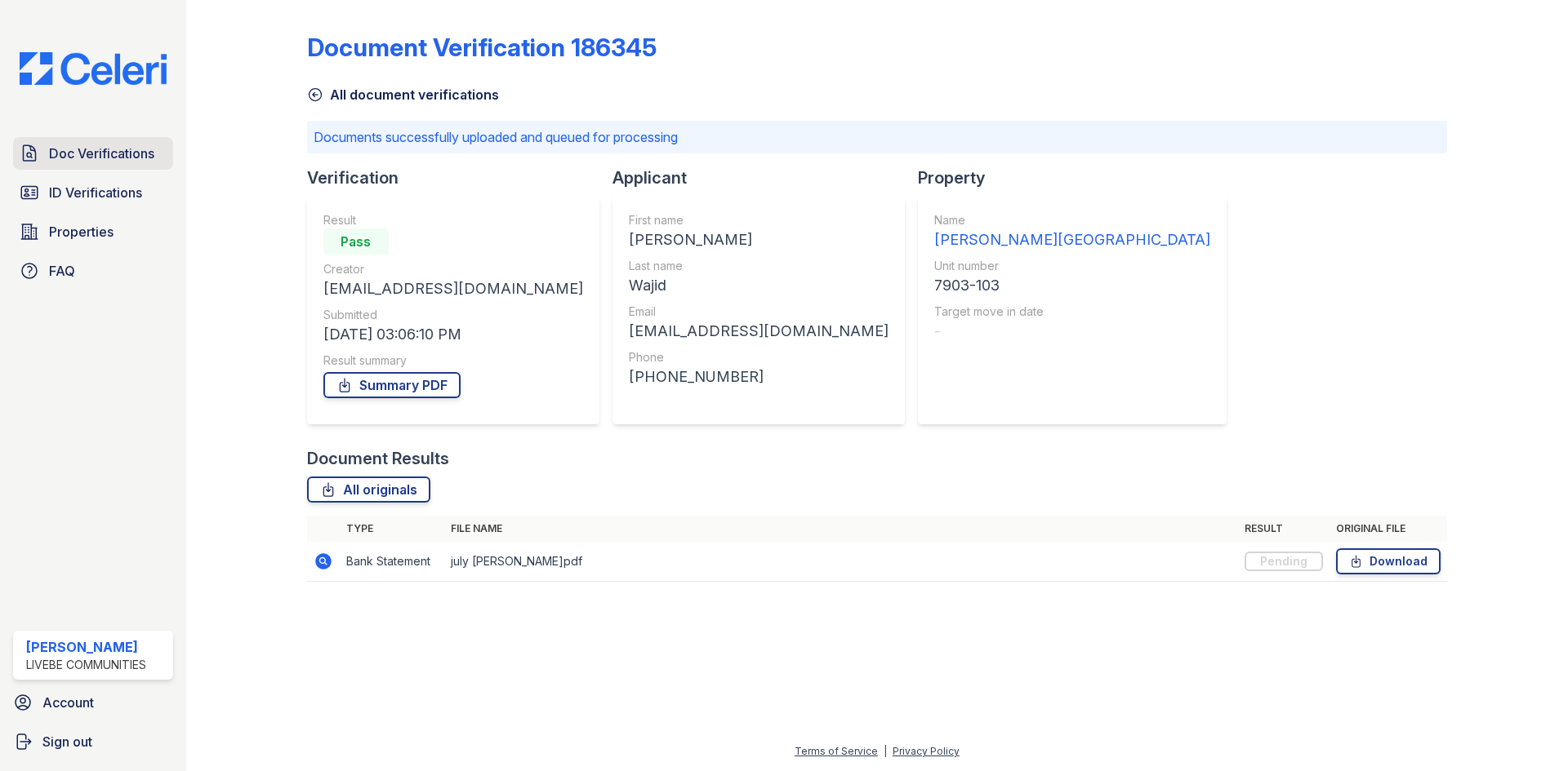
click at [103, 162] on span "Doc Verifications" at bounding box center [102, 154] width 105 height 19
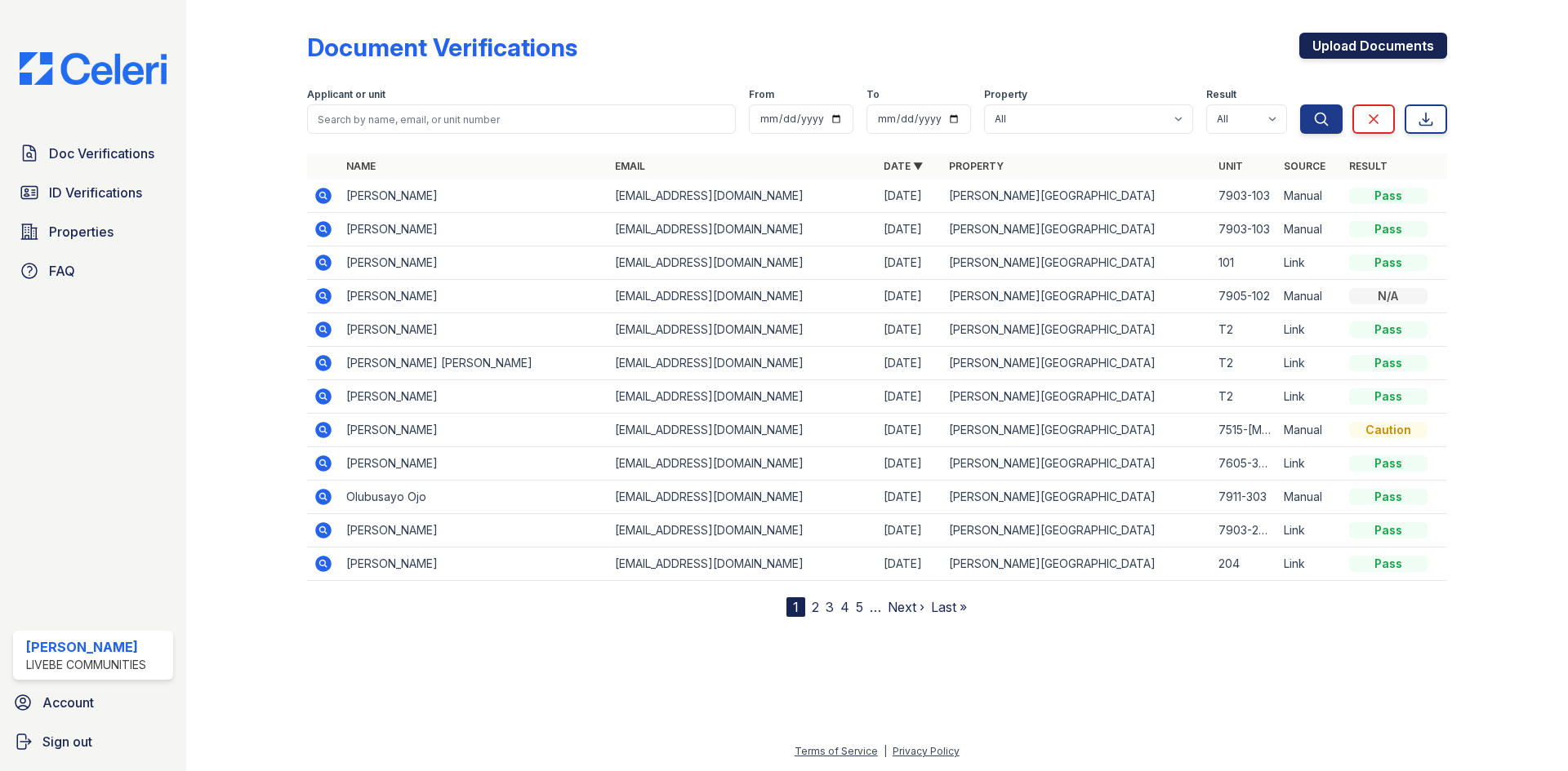
click at [1371, 33] on link "Upload Documents" at bounding box center [1373, 46] width 148 height 26
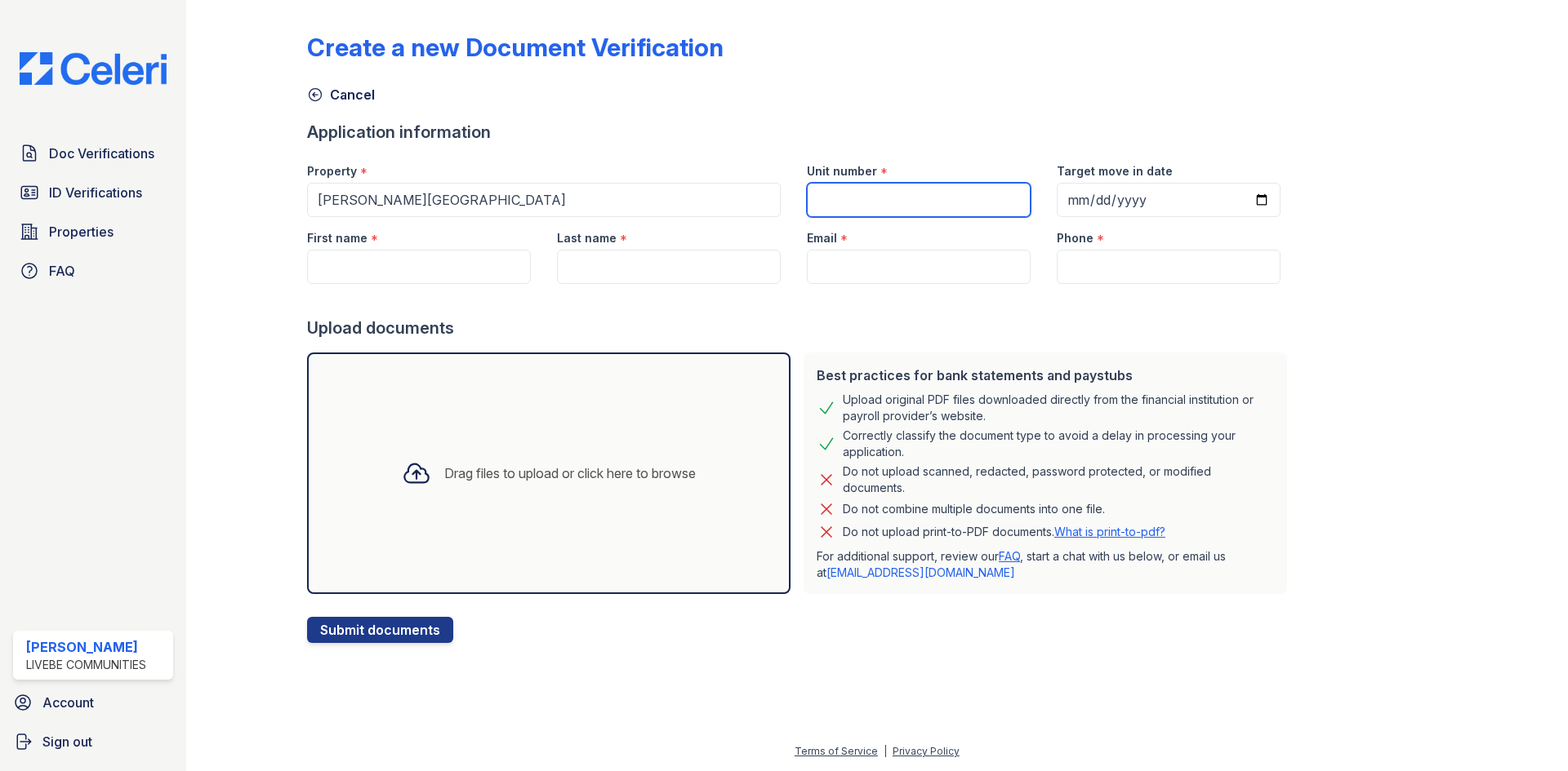
click at [842, 191] on input "Unit number" at bounding box center [918, 199] width 224 height 34
type input "7903-103"
click at [487, 263] on input "First name" at bounding box center [419, 266] width 224 height 34
type input "Abdul"
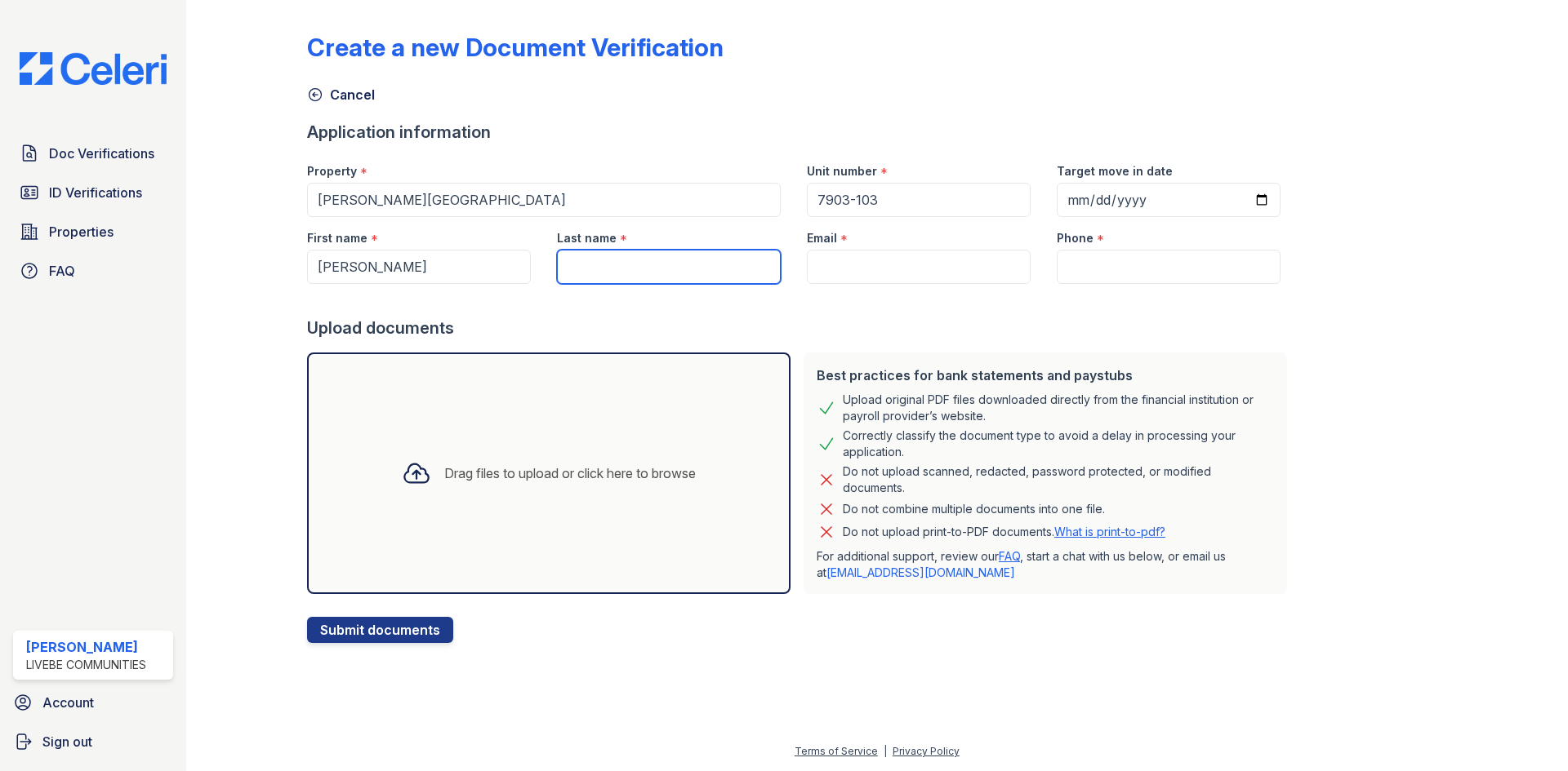
click at [598, 274] on input "Last name" at bounding box center [668, 266] width 224 height 34
type input "Wajid"
click at [823, 263] on input "Email" at bounding box center [918, 266] width 224 height 34
type input "[EMAIL_ADDRESS][DOMAIN_NAME]"
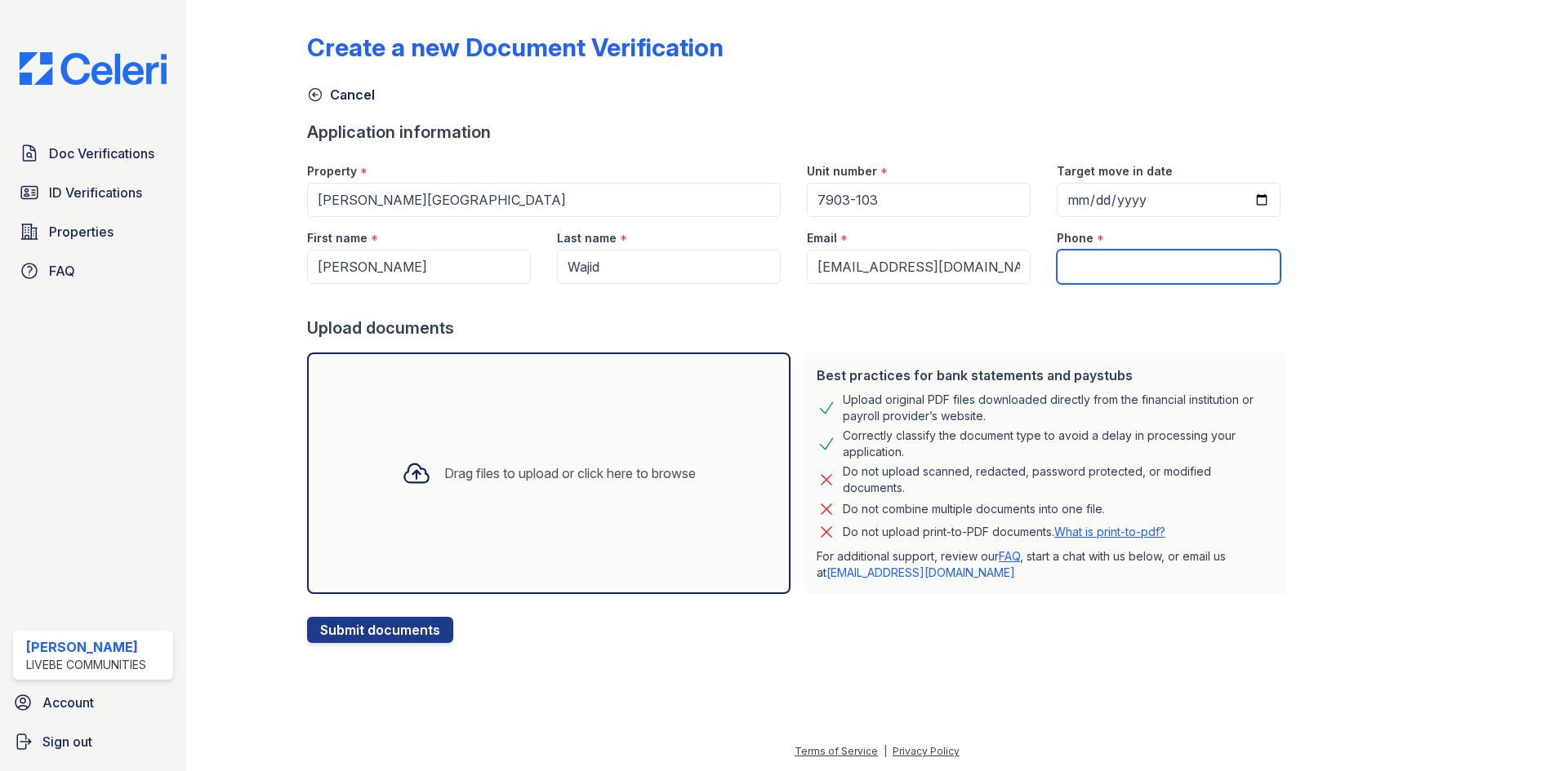
click at [1146, 263] on input "Phone" at bounding box center [1168, 266] width 224 height 34
type input "[PHONE_NUMBER]"
click at [393, 557] on div "Drag files to upload or click here to browse" at bounding box center [549, 473] width 483 height 241
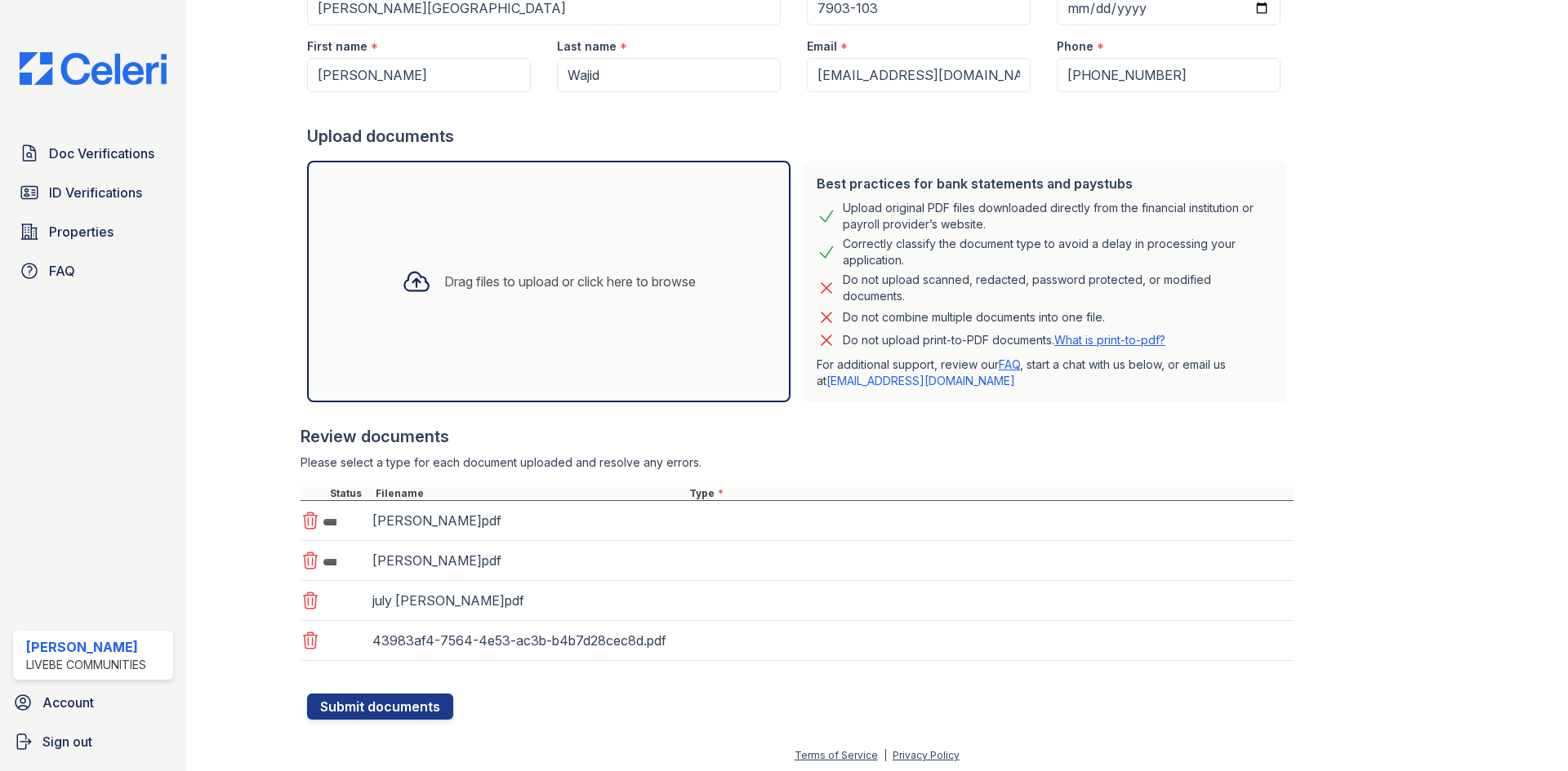
scroll to position [196, 0]
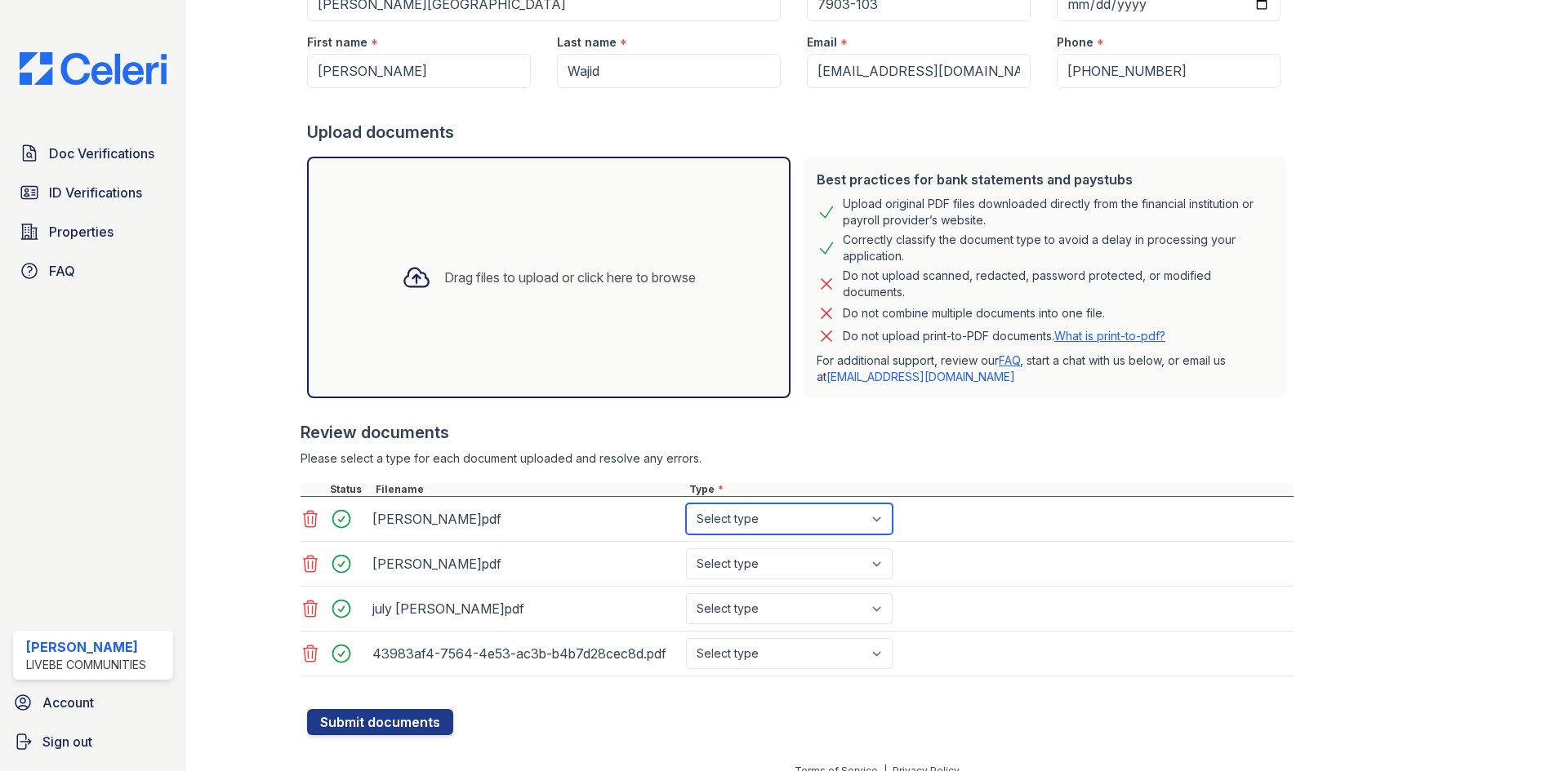
click at [732, 515] on select "Select type Paystub Bank Statement Offer Letter Tax Documents Benefit Award Let…" at bounding box center [789, 519] width 206 height 31
select select "bank_statement"
click at [686, 504] on select "Select type Paystub Bank Statement Offer Letter Tax Documents Benefit Award Let…" at bounding box center [789, 519] width 206 height 31
click at [740, 556] on select "Select type Paystub Bank Statement Offer Letter Tax Documents Benefit Award Let…" at bounding box center [789, 564] width 206 height 31
select select "bank_statement"
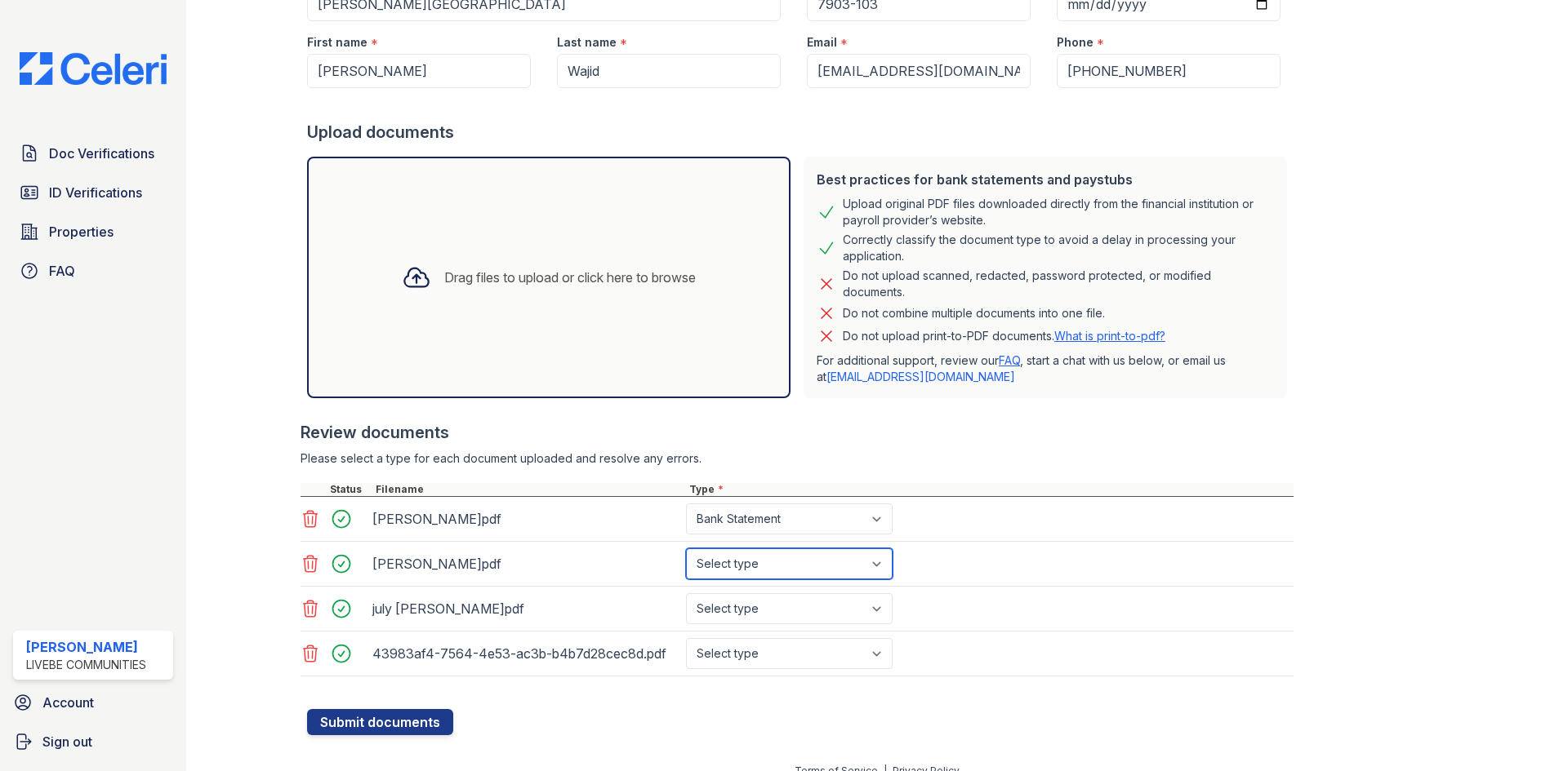
click at [686, 549] on select "Select type Paystub Bank Statement Offer Letter Tax Documents Benefit Award Let…" at bounding box center [789, 564] width 206 height 31
click at [747, 610] on select "Select type Paystub Bank Statement Offer Letter Tax Documents Benefit Award Let…" at bounding box center [789, 609] width 206 height 31
select select "bank_statement"
click at [686, 594] on select "Select type Paystub Bank Statement Offer Letter Tax Documents Benefit Award Let…" at bounding box center [789, 609] width 206 height 31
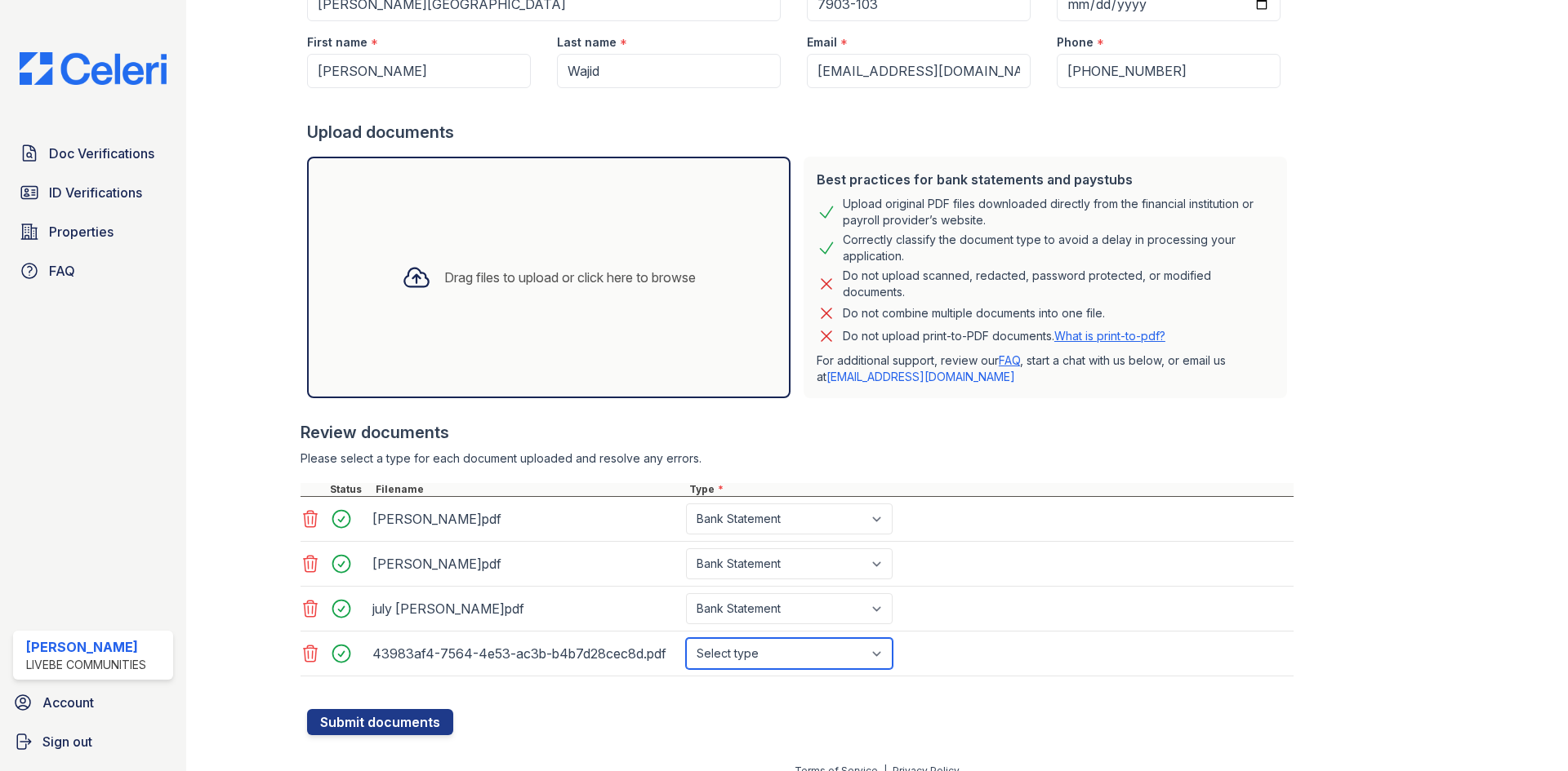
click at [725, 649] on select "Select type Paystub Bank Statement Offer Letter Tax Documents Benefit Award Let…" at bounding box center [789, 653] width 206 height 31
select select "paystub"
click at [686, 638] on select "Select type Paystub Bank Statement Offer Letter Tax Documents Benefit Award Let…" at bounding box center [789, 653] width 206 height 31
click at [412, 724] on button "Submit documents" at bounding box center [380, 723] width 146 height 26
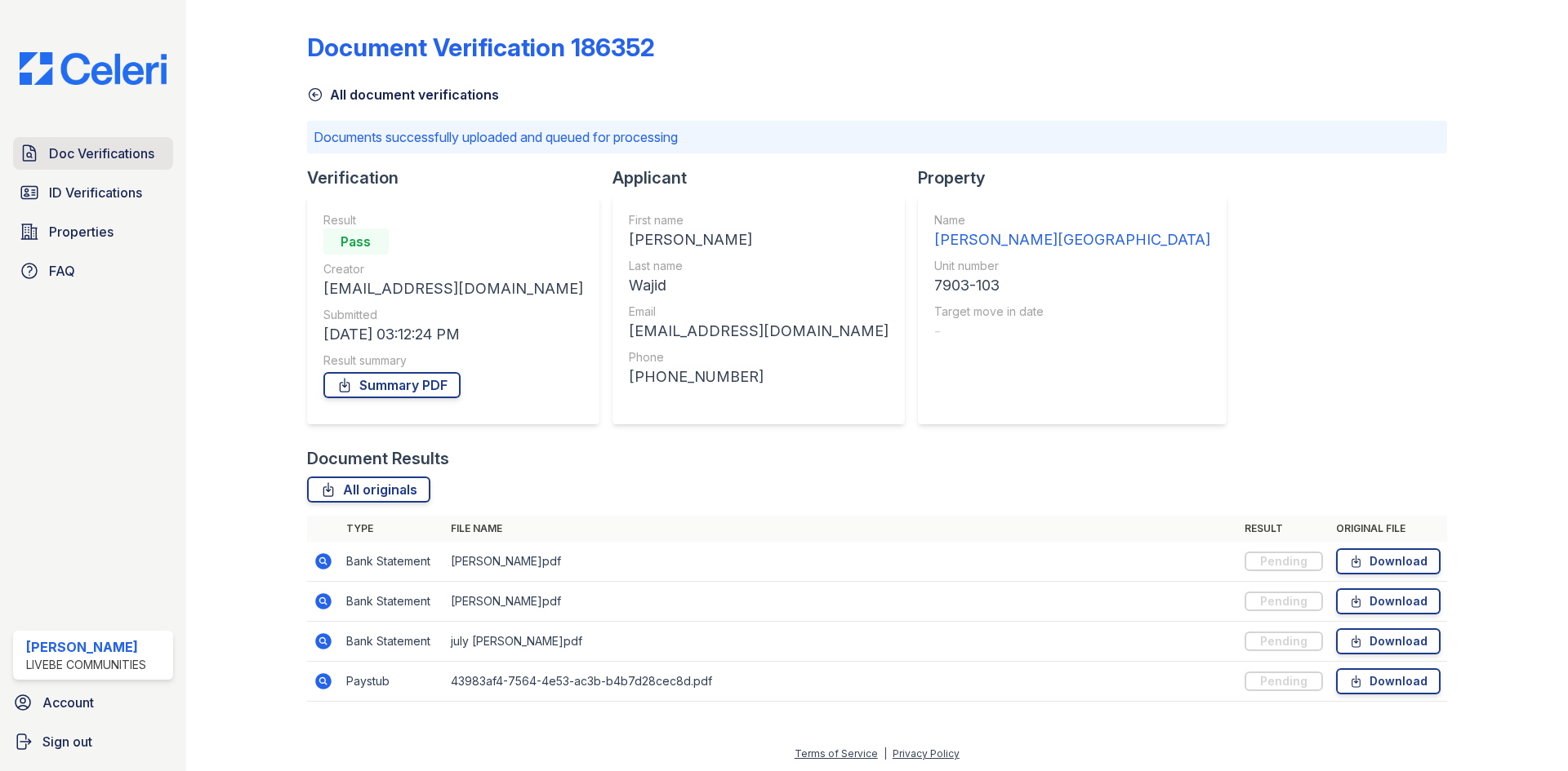
click at [110, 157] on span "Doc Verifications" at bounding box center [102, 154] width 105 height 19
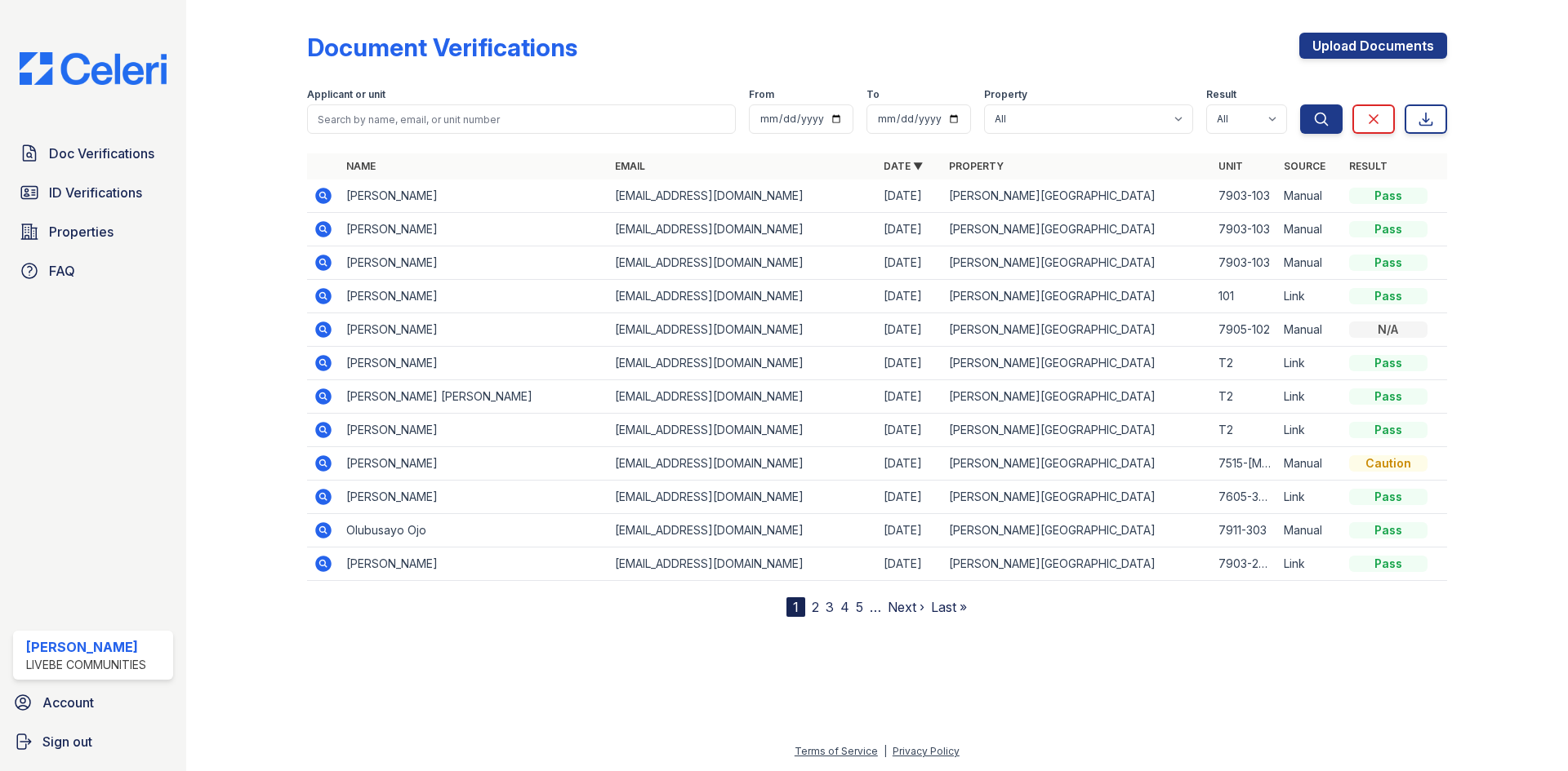
click at [319, 199] on icon at bounding box center [323, 196] width 17 height 17
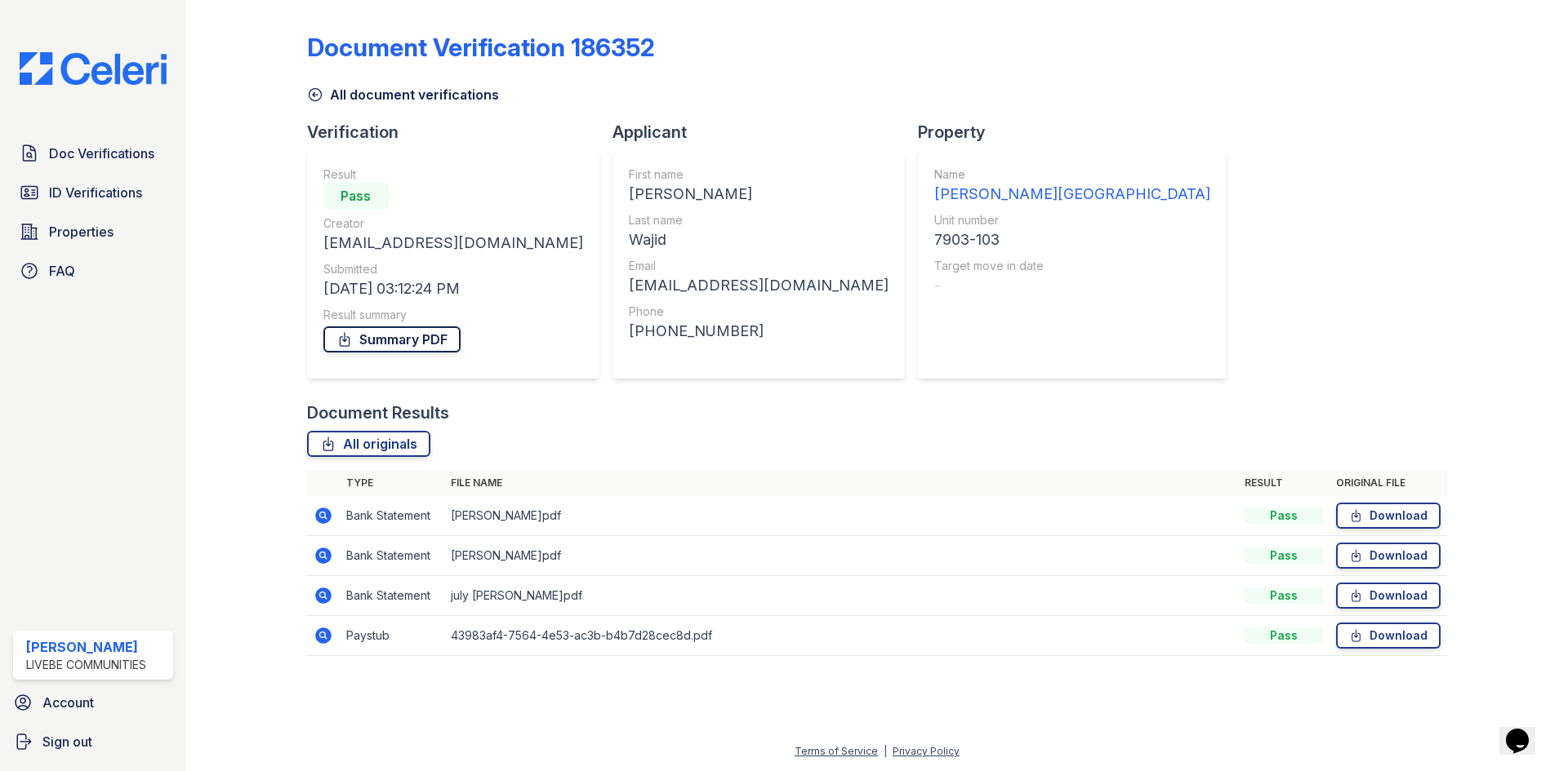
click at [412, 337] on link "Summary PDF" at bounding box center [392, 340] width 137 height 26
click at [91, 189] on span "ID Verifications" at bounding box center [96, 192] width 93 height 19
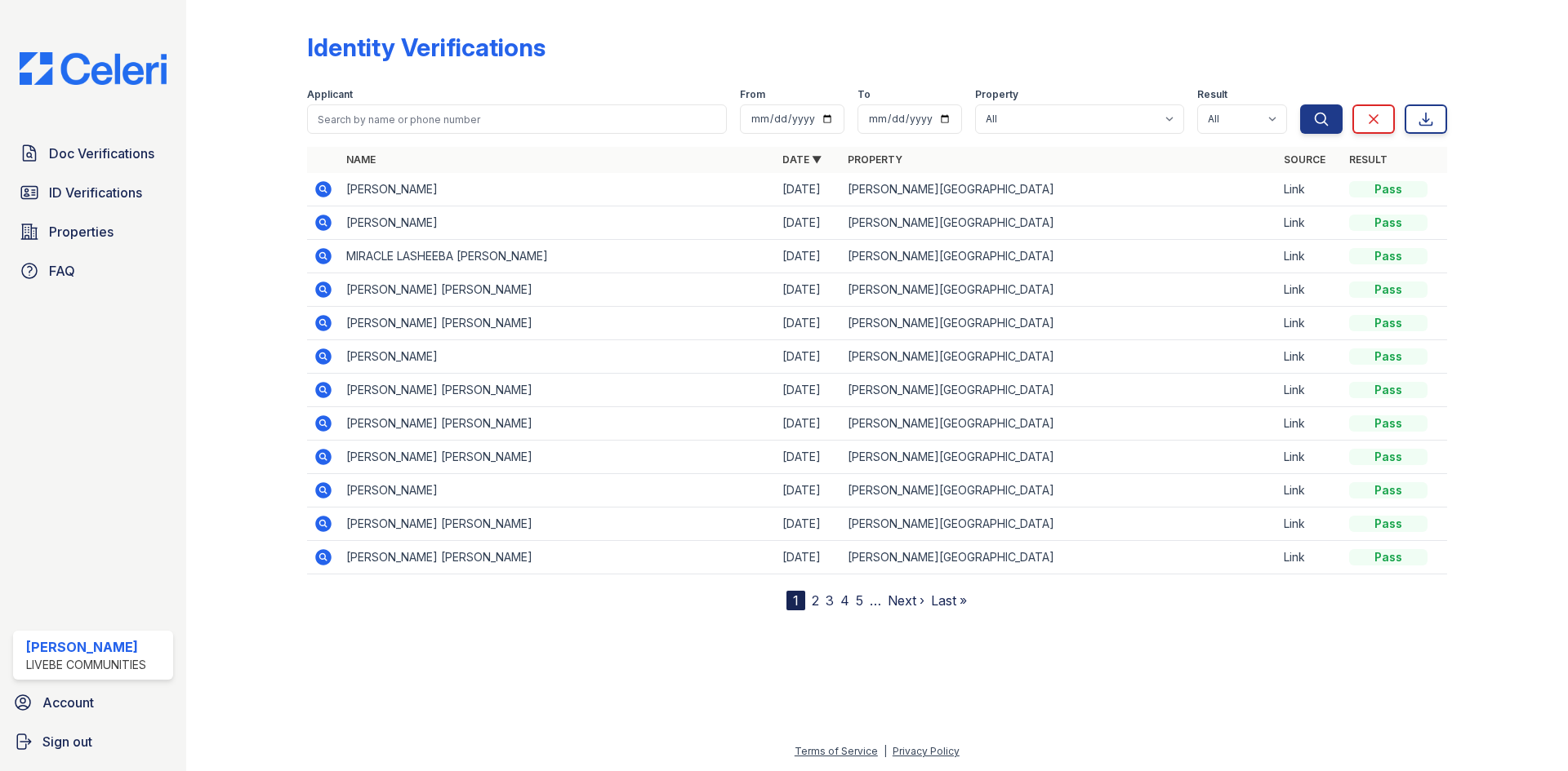
click at [330, 225] on icon at bounding box center [323, 222] width 17 height 17
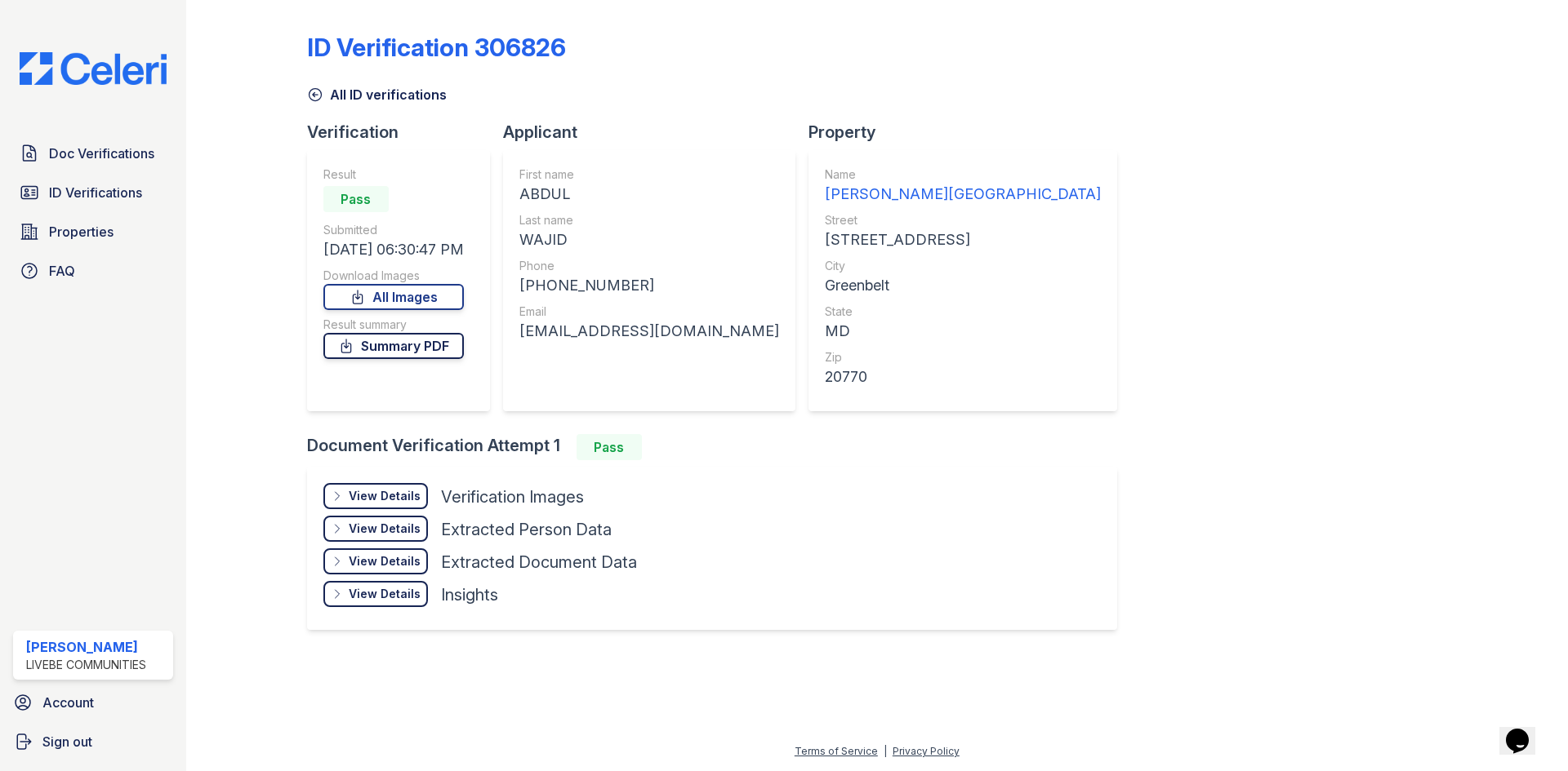
click at [423, 350] on link "Summary PDF" at bounding box center [394, 346] width 141 height 26
click at [398, 493] on div "View Details" at bounding box center [385, 496] width 72 height 17
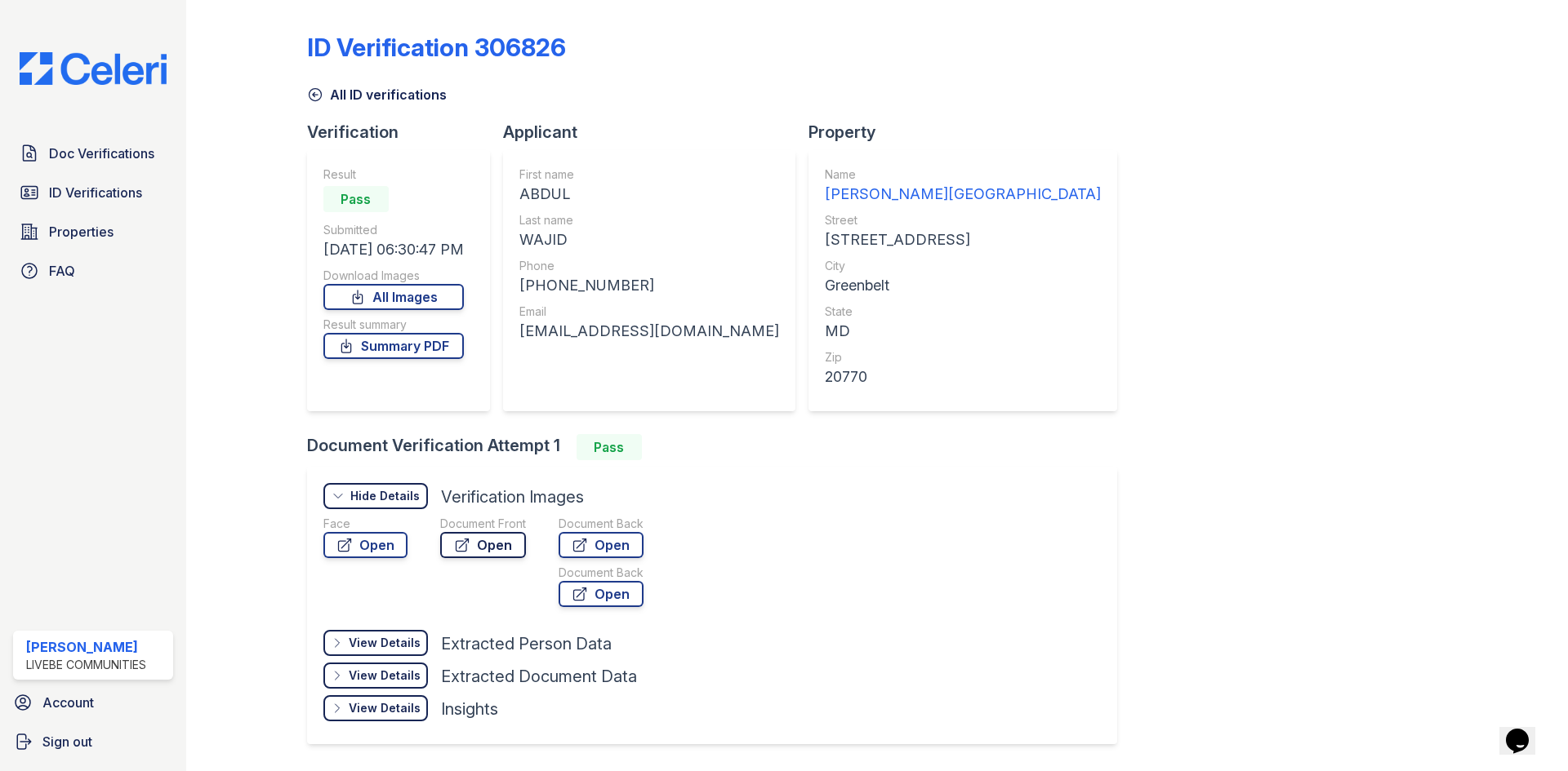
click at [493, 546] on link "Open" at bounding box center [483, 545] width 86 height 26
